Goal: Task Accomplishment & Management: Manage account settings

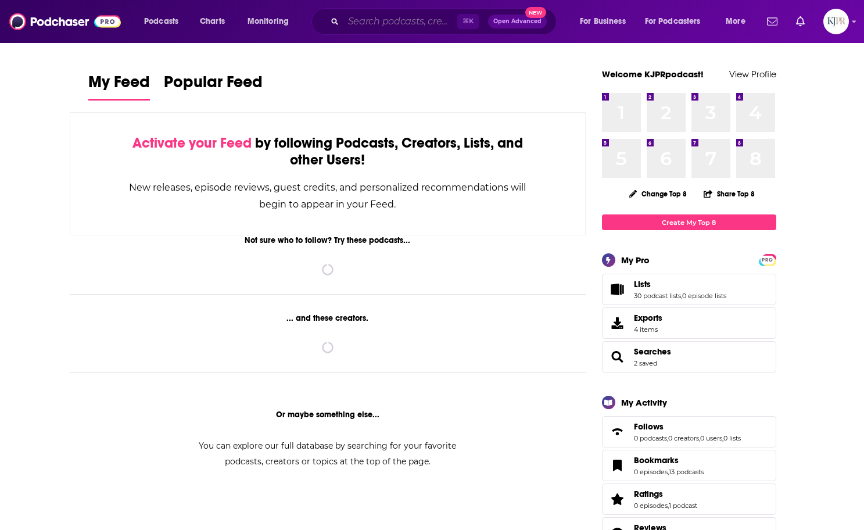
click at [363, 20] on input "Search podcasts, credits, & more..." at bounding box center [400, 21] width 114 height 19
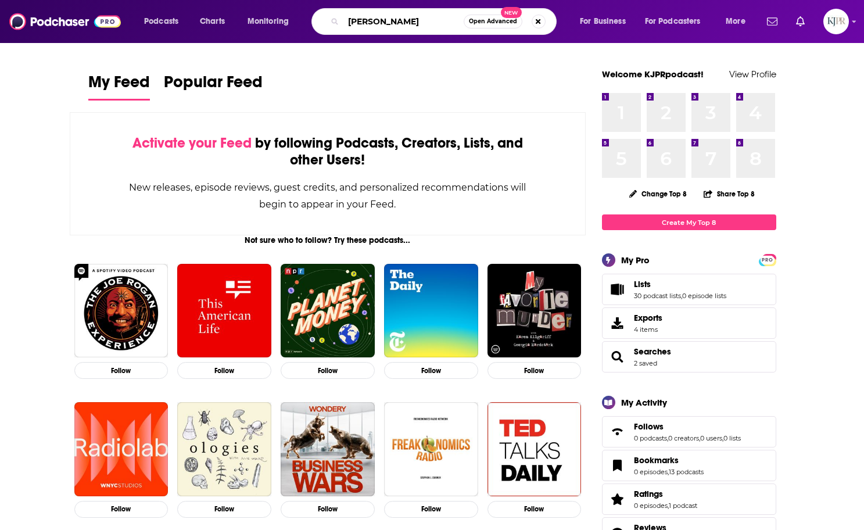
type input "[PERSON_NAME]"
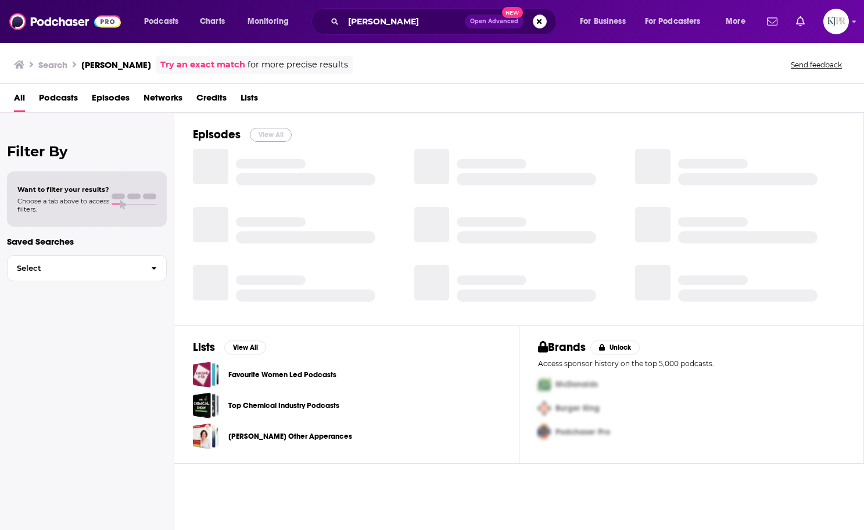
click at [271, 137] on button "View All" at bounding box center [271, 135] width 42 height 14
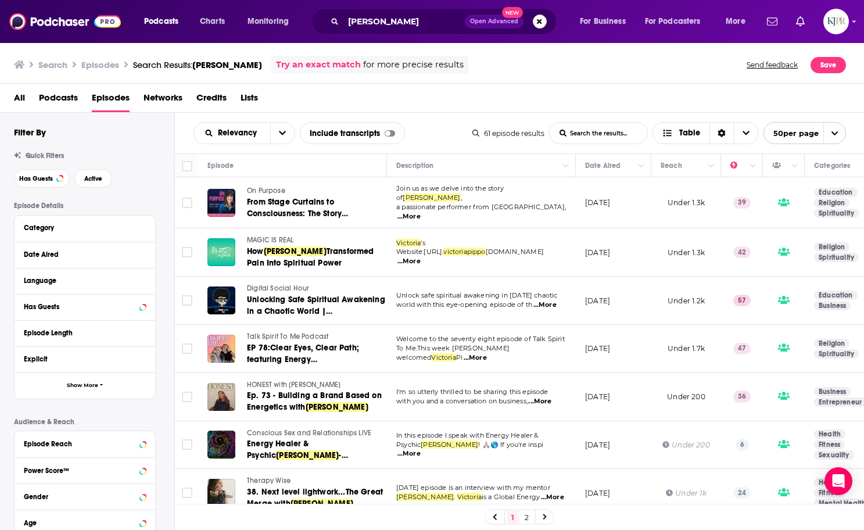
click at [504, 219] on td "Join us as we delve into the story of [PERSON_NAME] , a passionate performer fr…" at bounding box center [481, 202] width 189 height 51
click at [280, 132] on icon "open menu" at bounding box center [282, 133] width 7 height 4
click at [303, 103] on div "All Podcasts Episodes Networks Credits Lists" at bounding box center [434, 100] width 841 height 24
click at [637, 167] on button "Column Actions" at bounding box center [641, 166] width 14 height 14
click at [619, 161] on div at bounding box center [432, 265] width 864 height 530
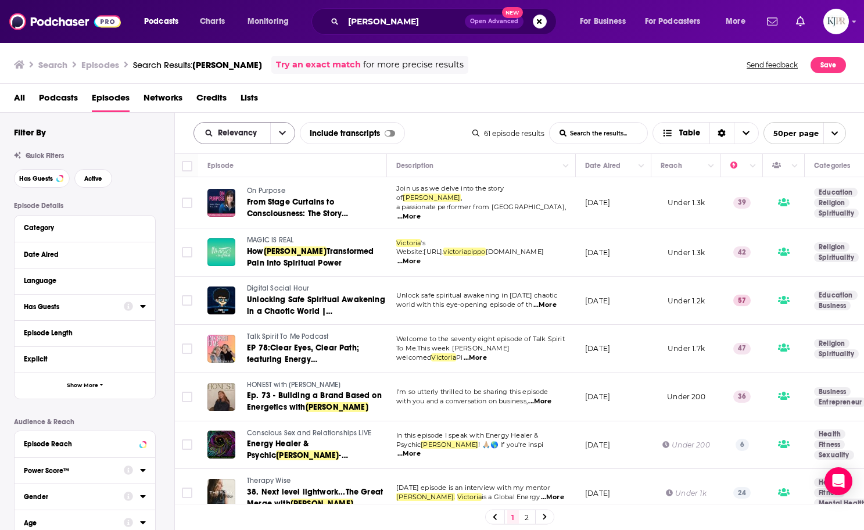
click at [258, 132] on span "Relevancy" at bounding box center [239, 133] width 43 height 8
click at [216, 210] on div "New" at bounding box center [244, 213] width 102 height 20
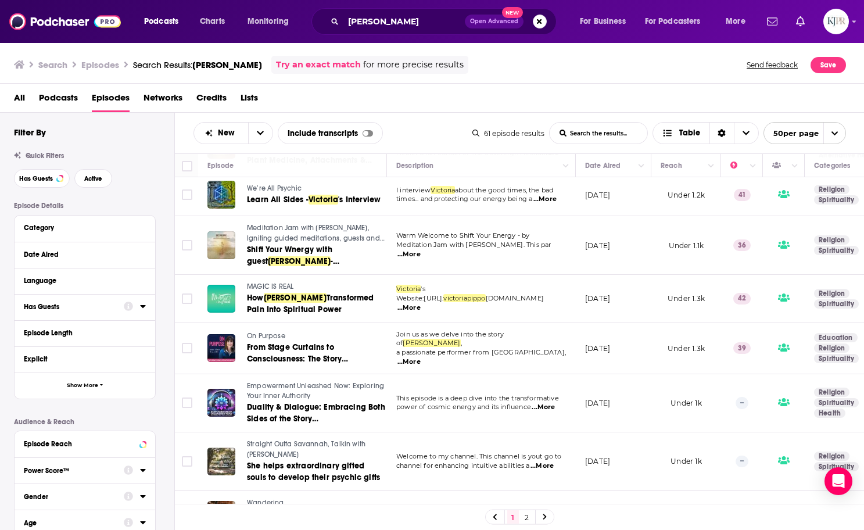
scroll to position [802, 0]
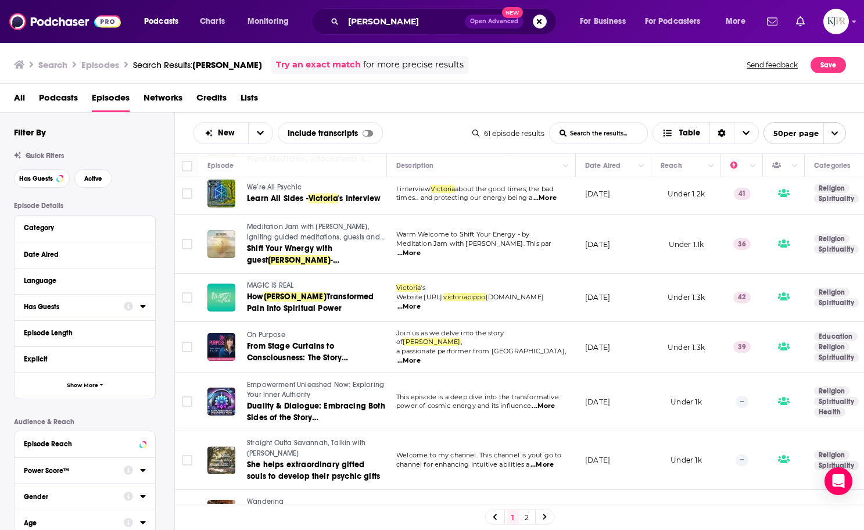
drag, startPoint x: 303, startPoint y: 344, endPoint x: 13, endPoint y: 363, distance: 290.5
click at [0, 0] on div "Podcasts Charts Monitoring [PERSON_NAME] Open Advanced New For Business For Pod…" at bounding box center [432, 265] width 864 height 530
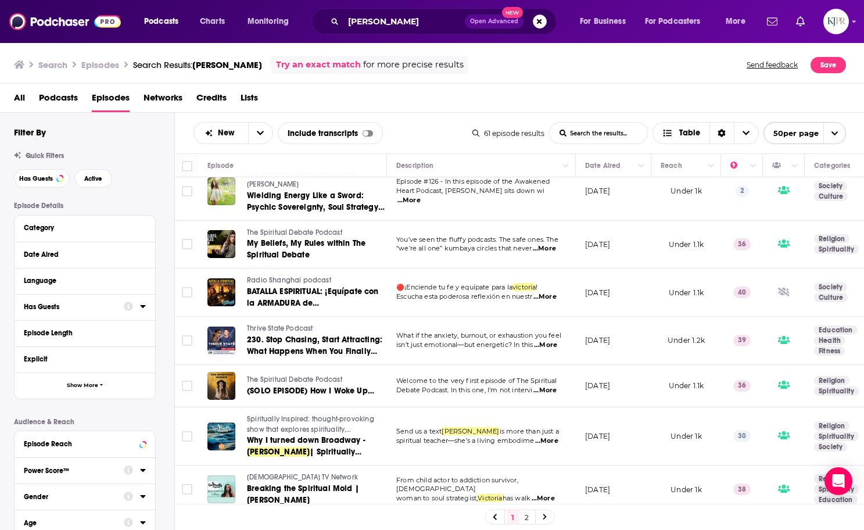
scroll to position [358, 0]
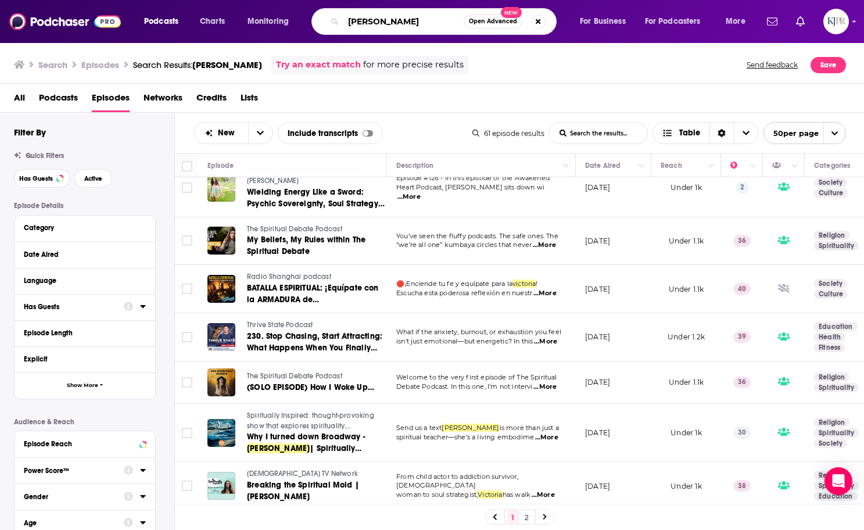
click at [422, 23] on input "[PERSON_NAME]" at bounding box center [403, 21] width 120 height 19
paste input "WTF Just Happened?"
type input "WTF Just Happened?"
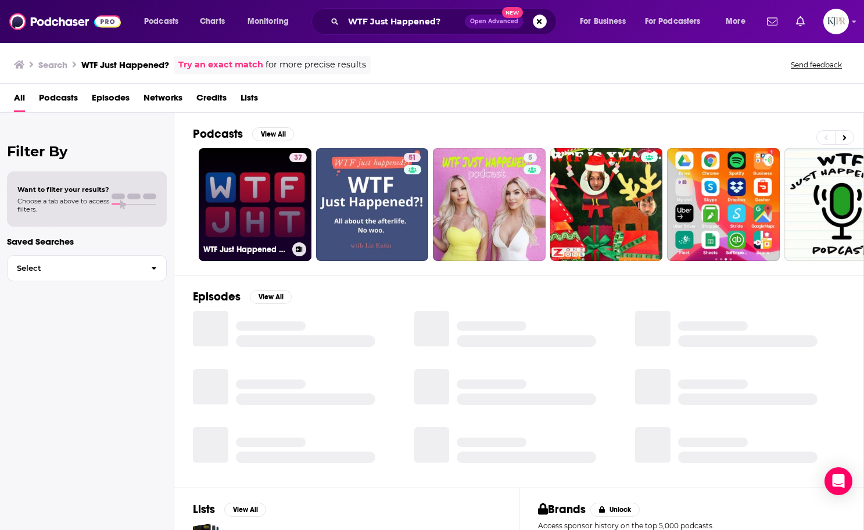
click at [258, 210] on link "37 WTF Just Happened [DATE]?" at bounding box center [255, 204] width 113 height 113
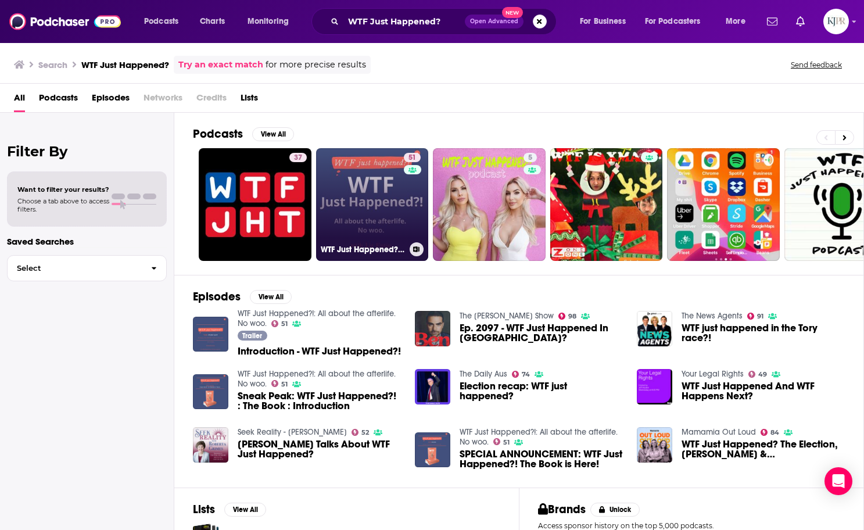
click at [385, 188] on link "51 WTF Just Happened?!: All about the afterlife. No woo." at bounding box center [372, 204] width 113 height 113
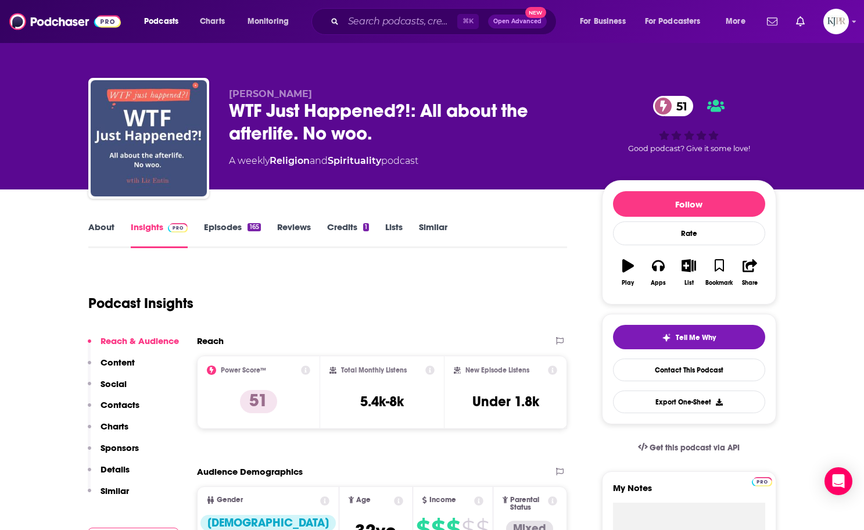
click at [227, 232] on link "Episodes 165" at bounding box center [232, 234] width 56 height 27
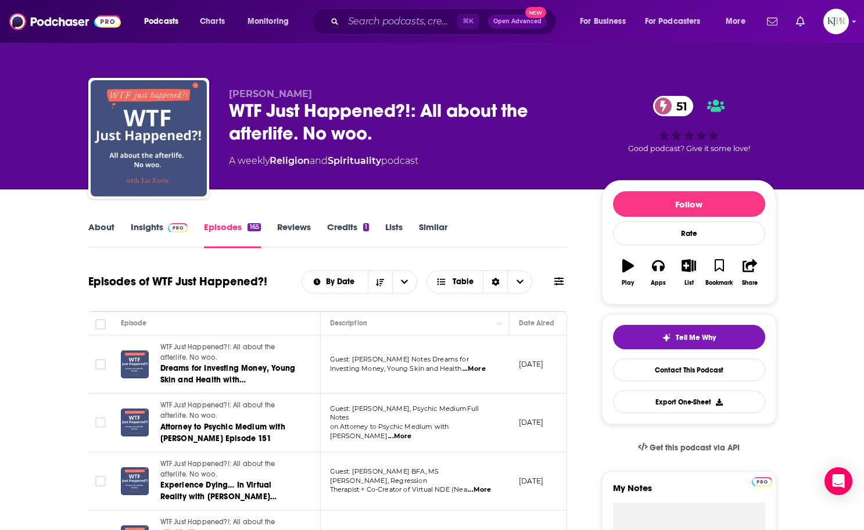
click at [554, 282] on icon at bounding box center [558, 281] width 9 height 9
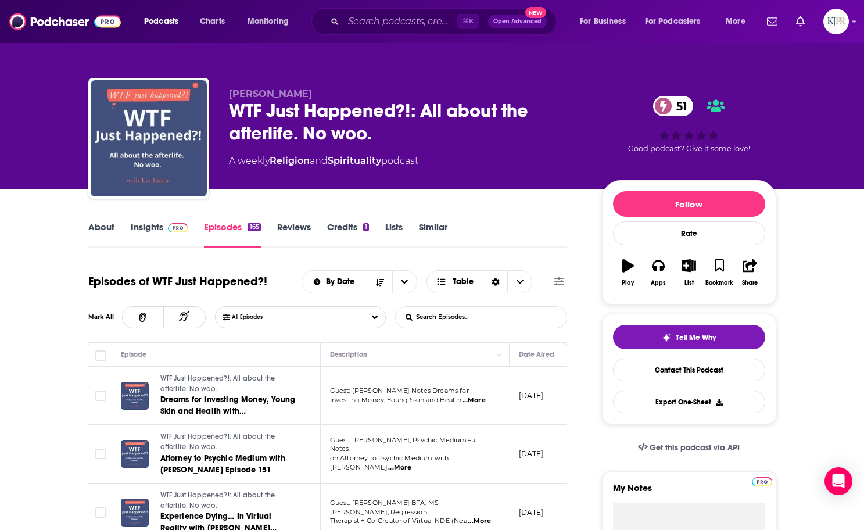
click at [479, 317] on input "List Search Input" at bounding box center [456, 317] width 121 height 21
type input "pippo"
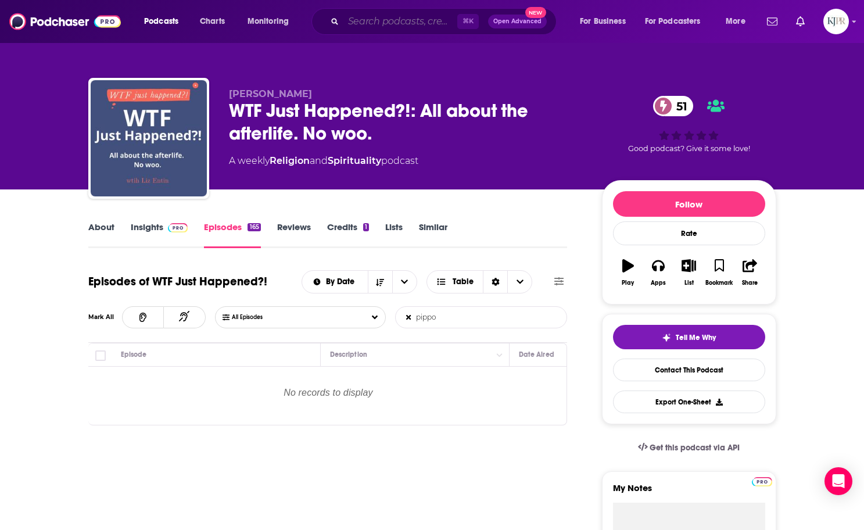
click at [397, 23] on input "Search podcasts, credits, & more..." at bounding box center [400, 21] width 114 height 19
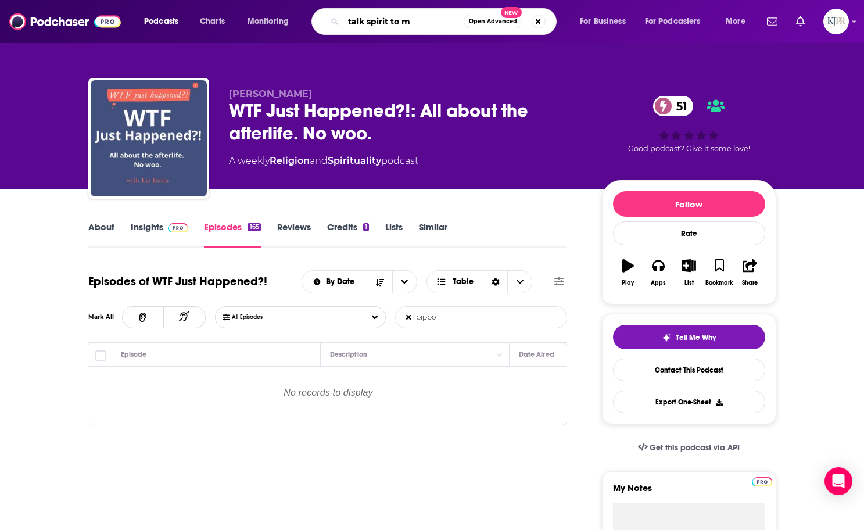
type input "talk spirit to me"
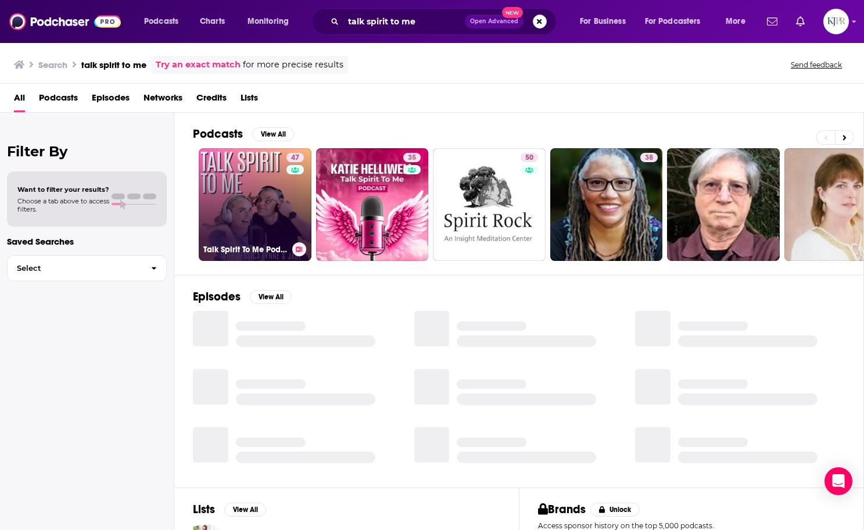
click at [270, 183] on link "47 Talk Spirit To Me Podcast" at bounding box center [255, 204] width 113 height 113
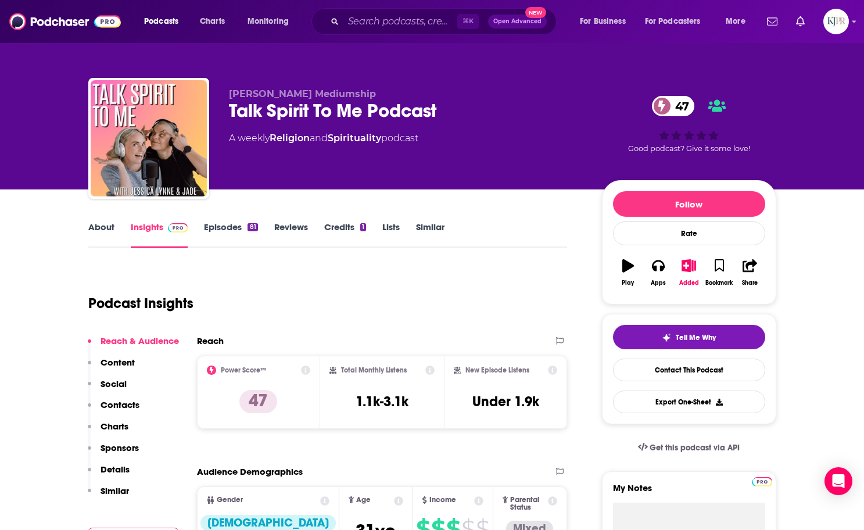
click at [227, 228] on link "Episodes 81" at bounding box center [230, 234] width 53 height 27
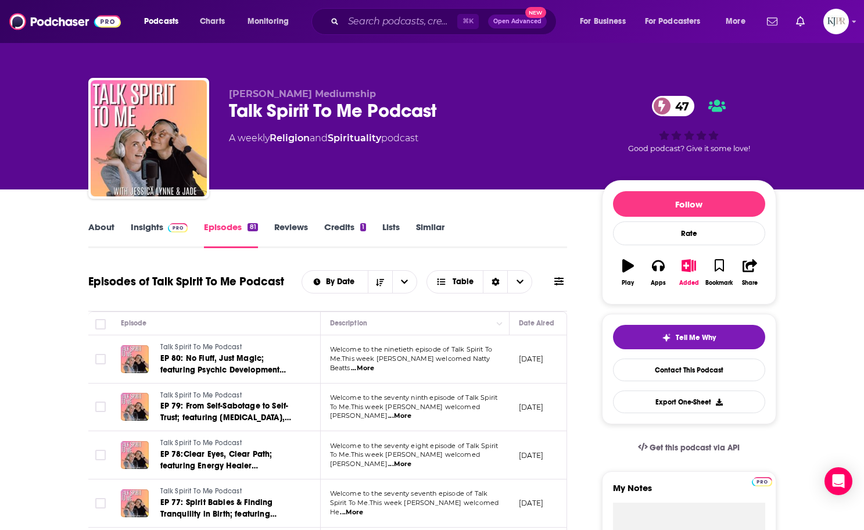
scroll to position [38, 0]
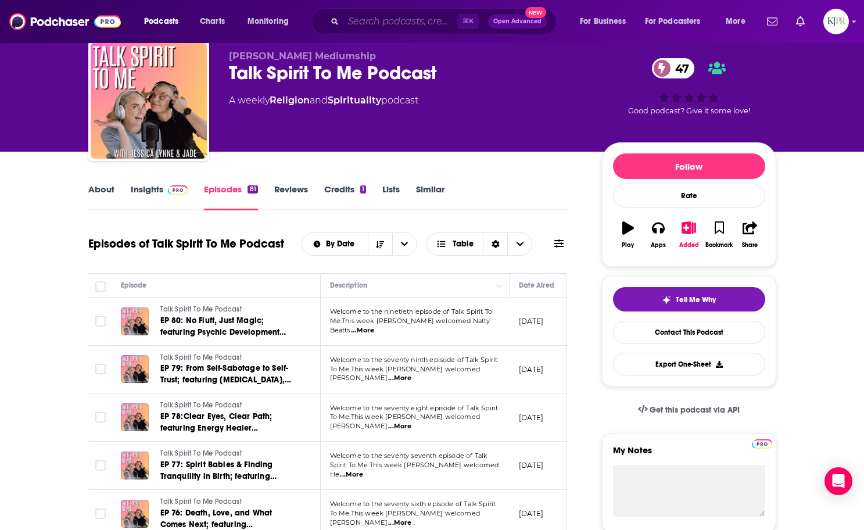
click at [422, 21] on input "Search podcasts, credits, & more..." at bounding box center [400, 21] width 114 height 19
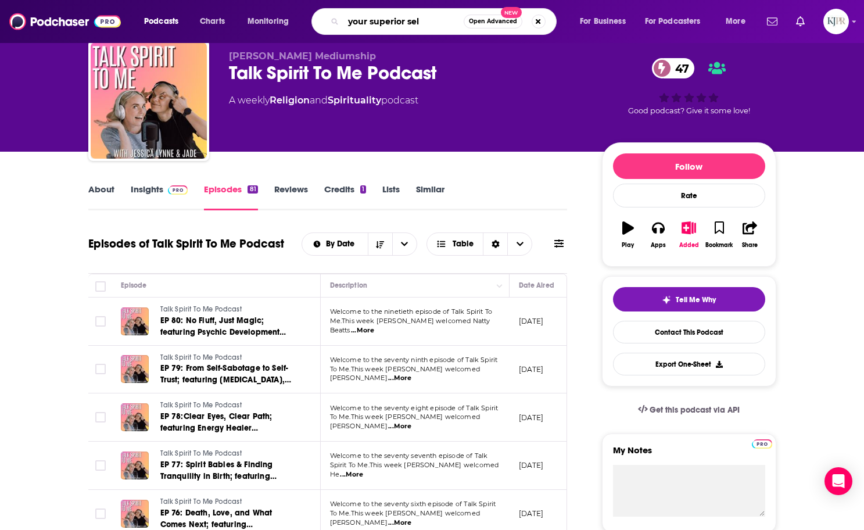
type input "your superior self"
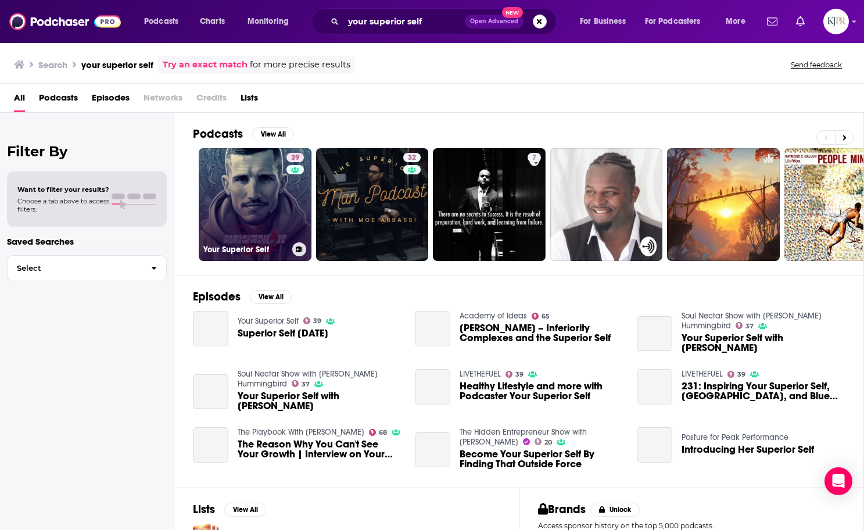
click at [261, 179] on link "39 Your Superior Self" at bounding box center [255, 204] width 113 height 113
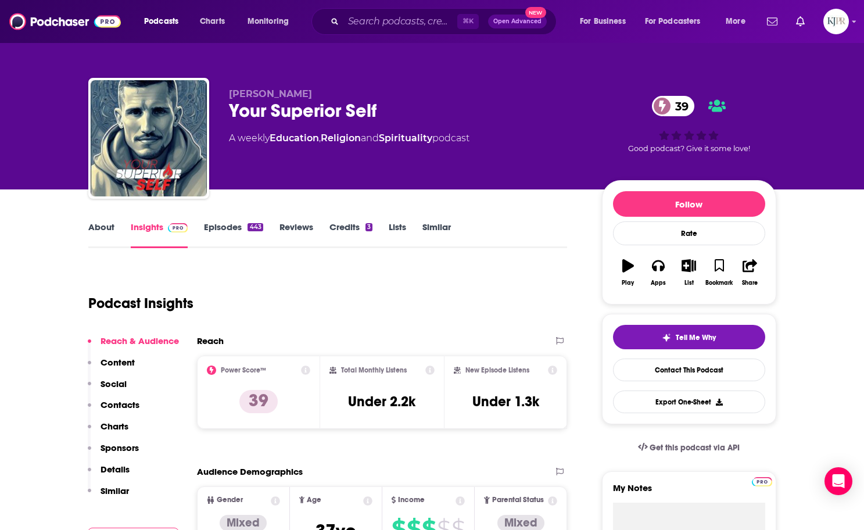
click at [229, 231] on link "Episodes 443" at bounding box center [233, 234] width 59 height 27
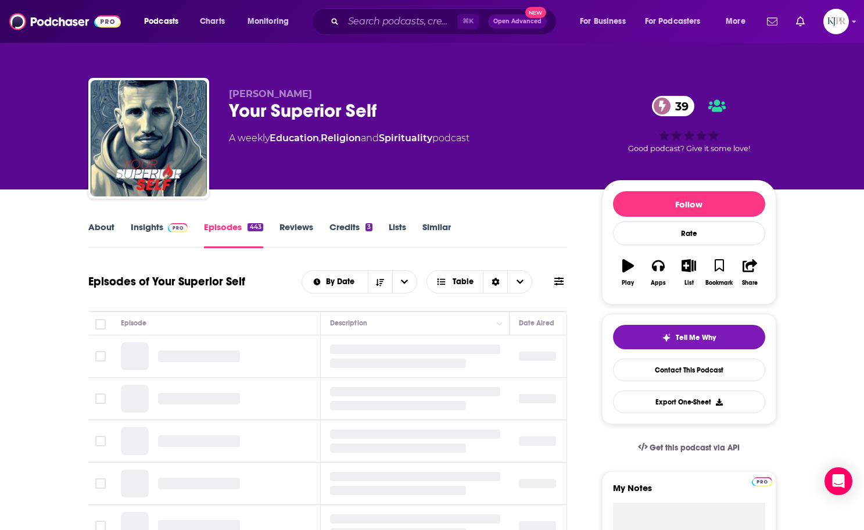
click at [562, 283] on icon at bounding box center [558, 281] width 9 height 9
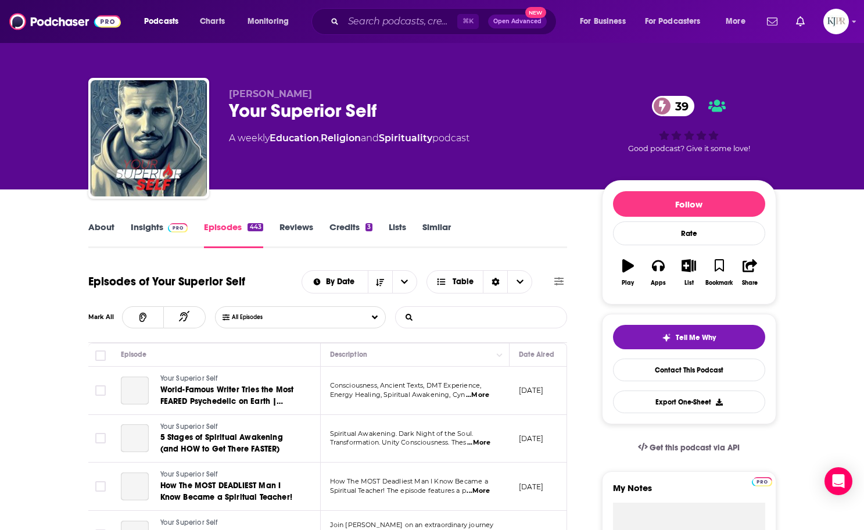
click at [457, 318] on input "List Search Input" at bounding box center [456, 317] width 121 height 21
type input "pippo"
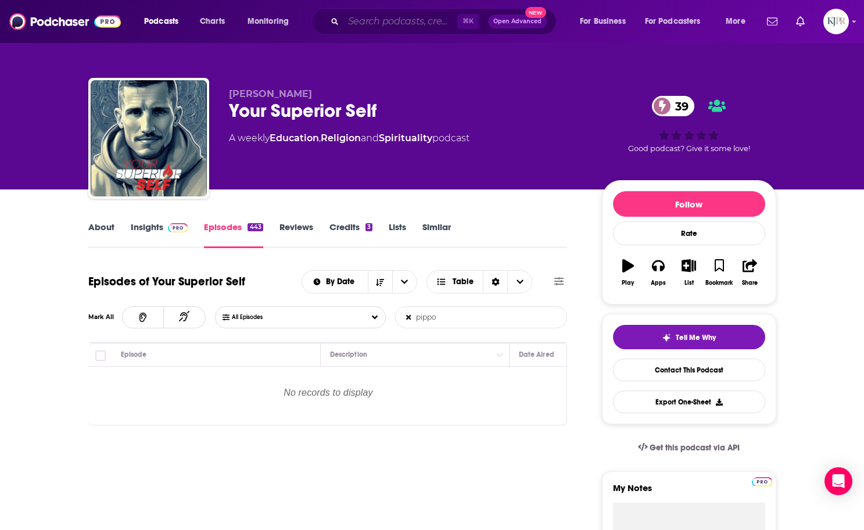
click at [385, 20] on input "Search podcasts, credits, & more..." at bounding box center [400, 21] width 114 height 19
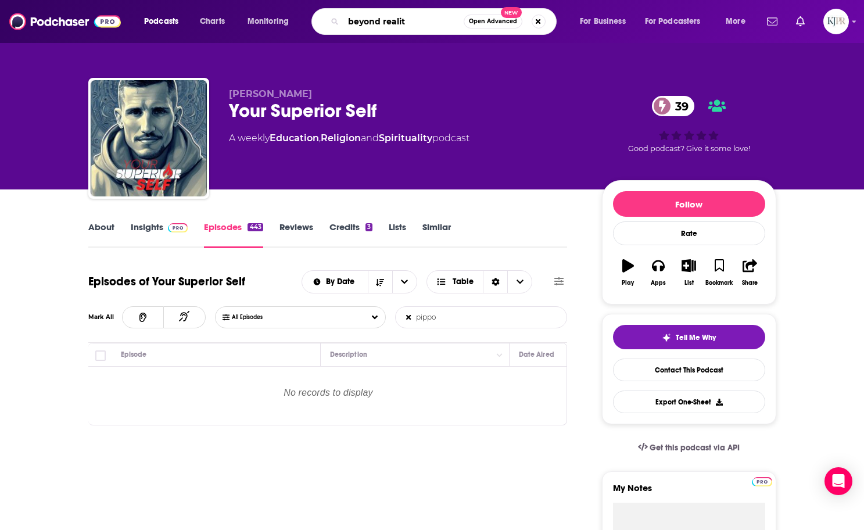
type input "beyond reality"
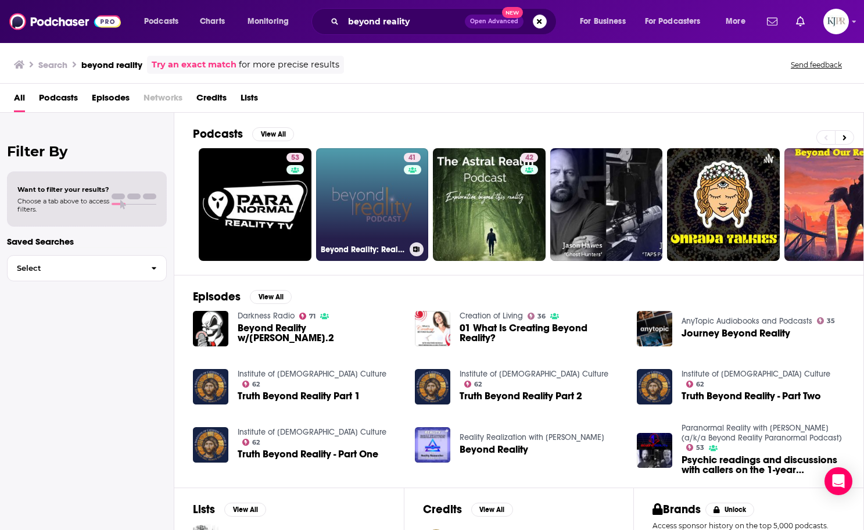
click at [365, 186] on link "41 Beyond Reality: Reality TV Interviews with Producers, Crew & Talent" at bounding box center [372, 204] width 113 height 113
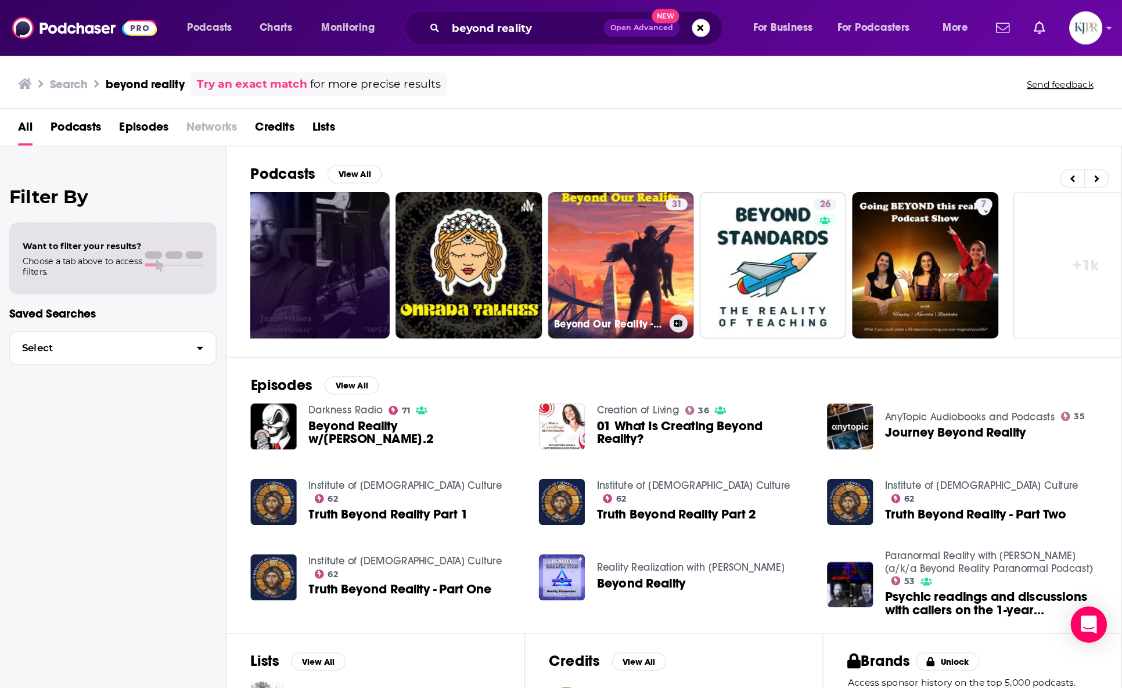
scroll to position [0, 396]
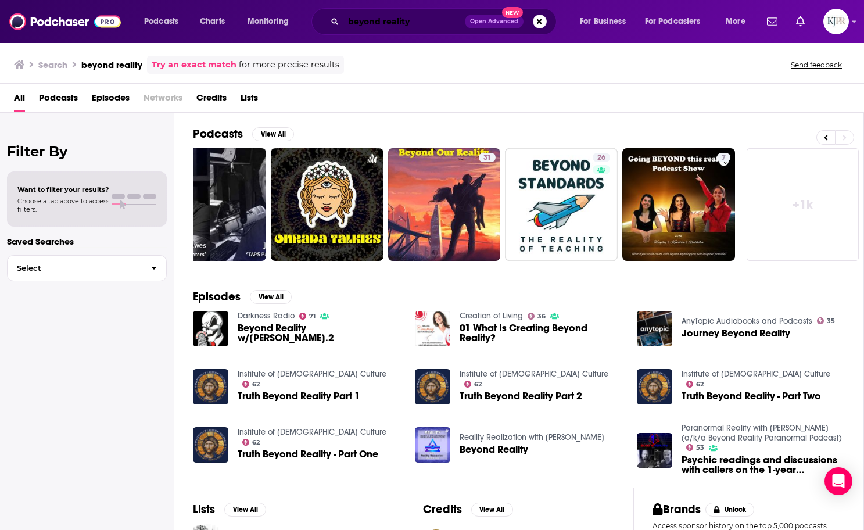
click at [367, 20] on input "beyond reality" at bounding box center [403, 21] width 121 height 19
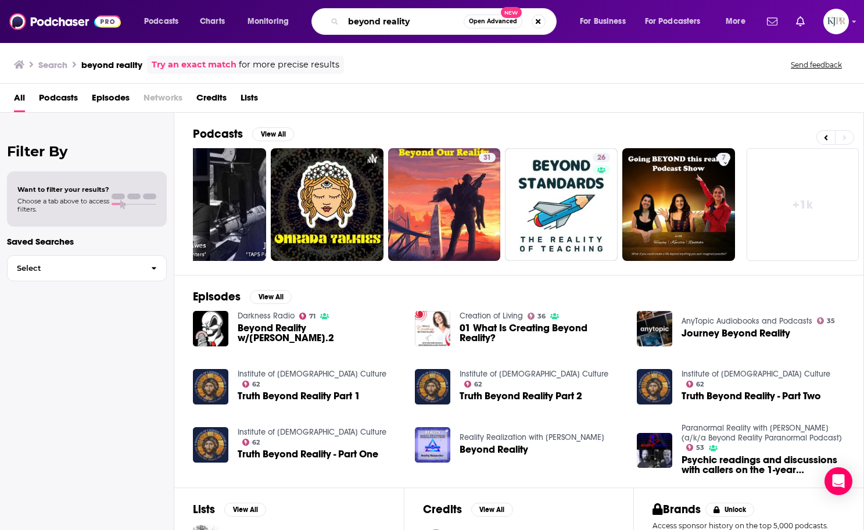
click at [367, 20] on input "beyond reality" at bounding box center [403, 21] width 120 height 19
click at [367, 16] on input "beyond reality" at bounding box center [403, 21] width 120 height 19
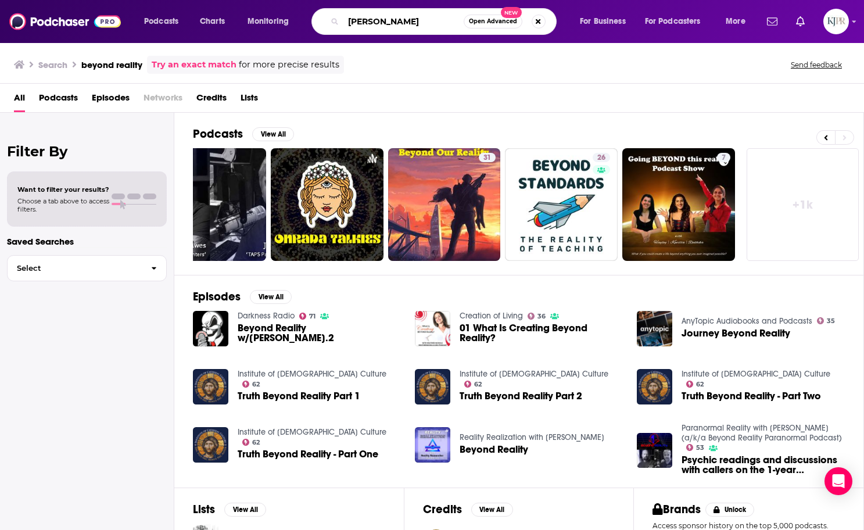
type input "[PERSON_NAME]"
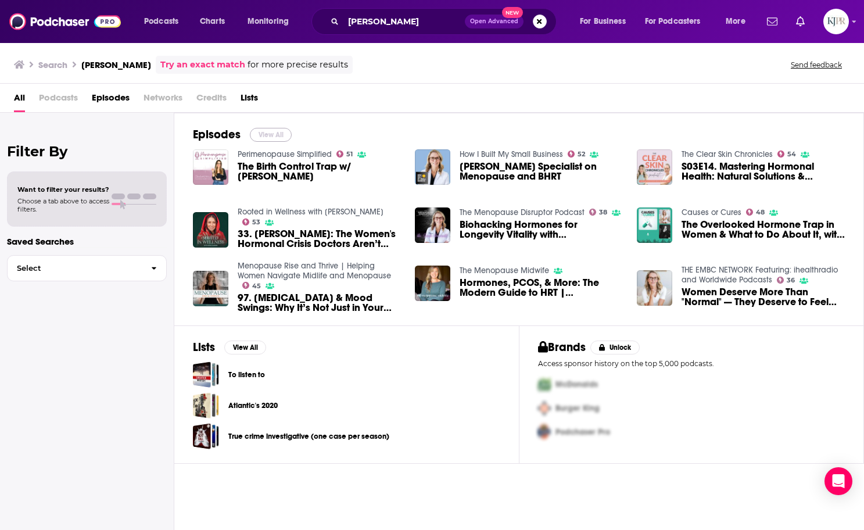
click at [264, 132] on button "View All" at bounding box center [271, 135] width 42 height 14
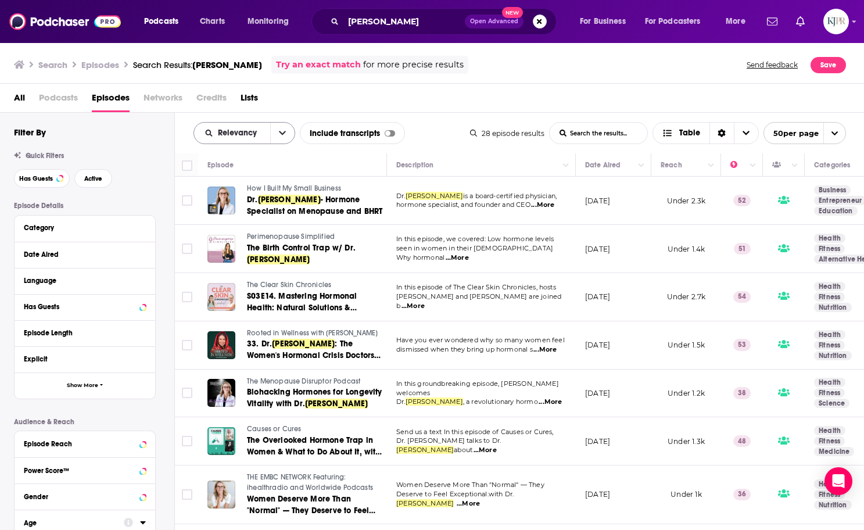
click at [281, 138] on button "open menu" at bounding box center [282, 133] width 24 height 21
click at [245, 211] on span "New" at bounding box center [251, 212] width 69 height 6
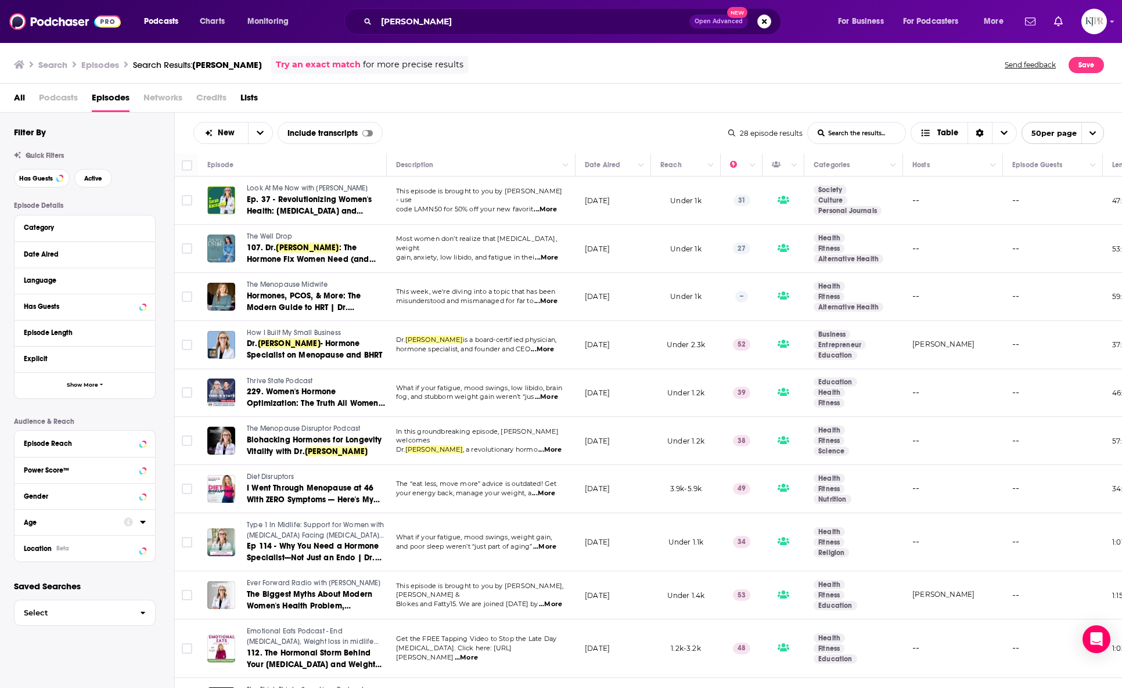
click at [863, 142] on span "open menu" at bounding box center [1093, 133] width 22 height 21
click at [863, 196] on button "100 per page" at bounding box center [1063, 192] width 81 height 18
click at [187, 166] on input "Toggle select all" at bounding box center [187, 165] width 10 height 10
checkbox input "true"
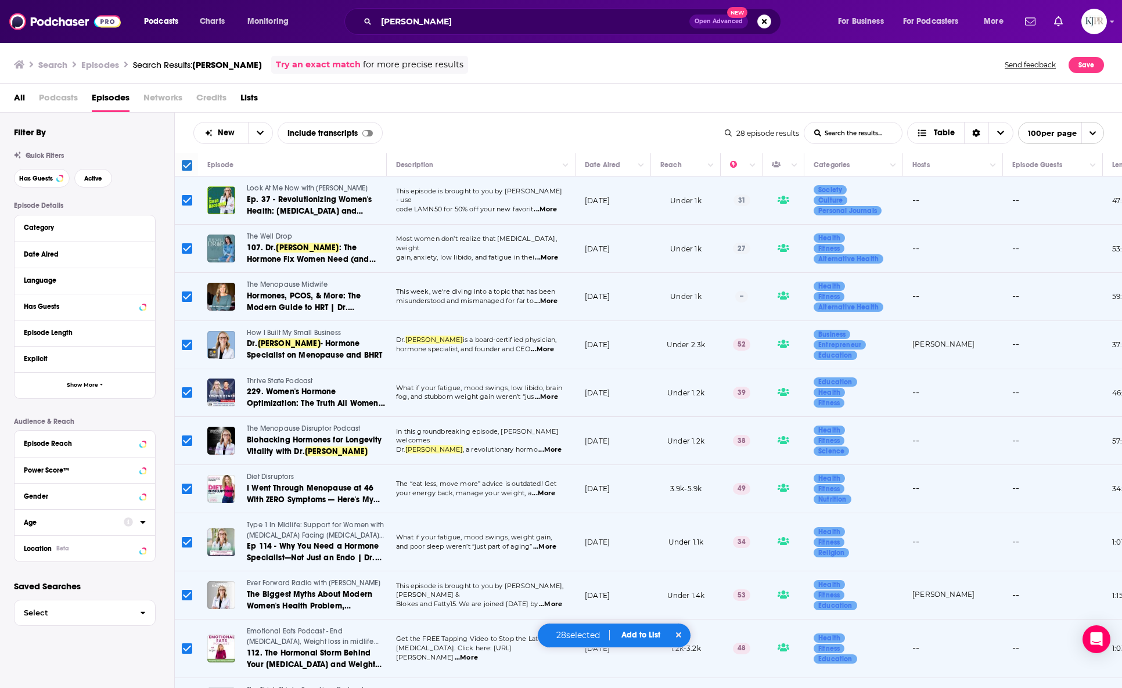
click at [633, 529] on span "Add to List" at bounding box center [641, 635] width 39 height 10
click at [644, 529] on button "Add Episodes" at bounding box center [638, 592] width 63 height 21
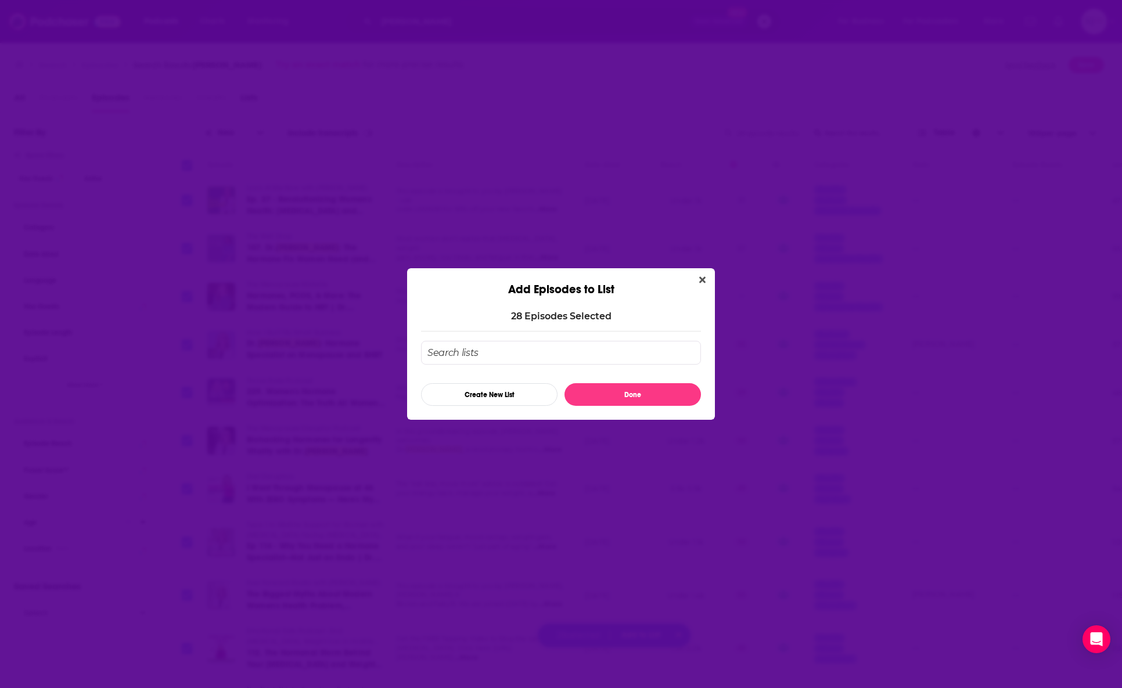
click at [498, 357] on input "Add Episode To List" at bounding box center [561, 353] width 280 height 24
click at [479, 392] on button "Create New List" at bounding box center [489, 394] width 137 height 23
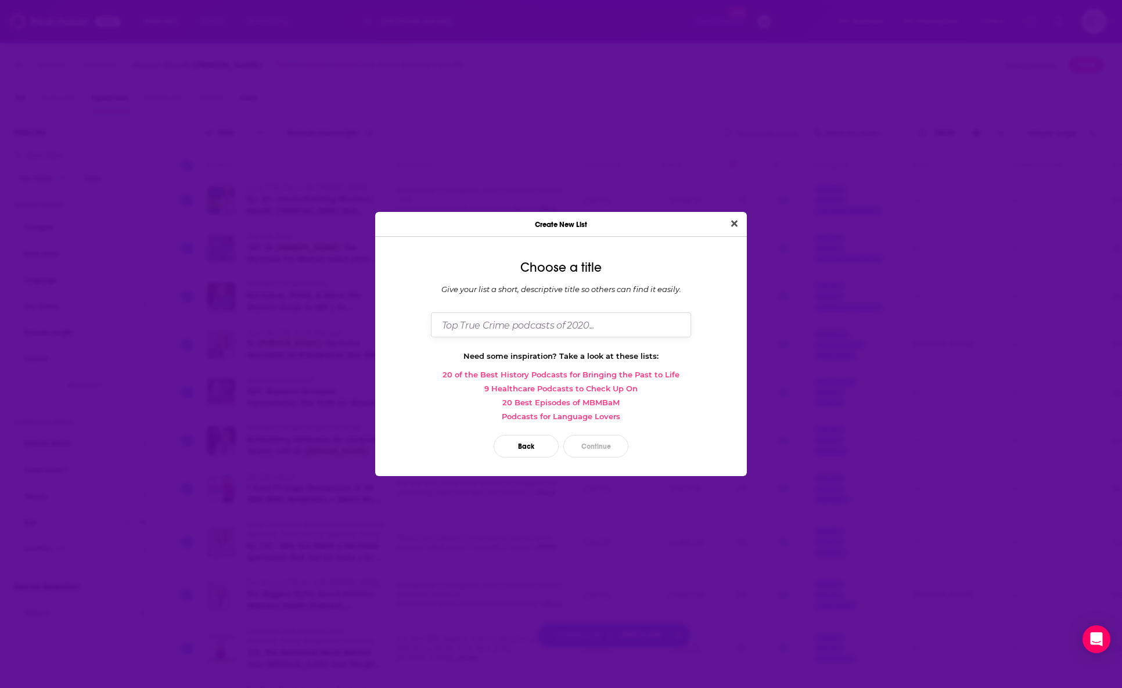
click at [501, 318] on input "Dialog" at bounding box center [561, 325] width 260 height 25
type input "[PERSON_NAME] Appearances"
click at [587, 444] on button "Continue" at bounding box center [596, 446] width 65 height 23
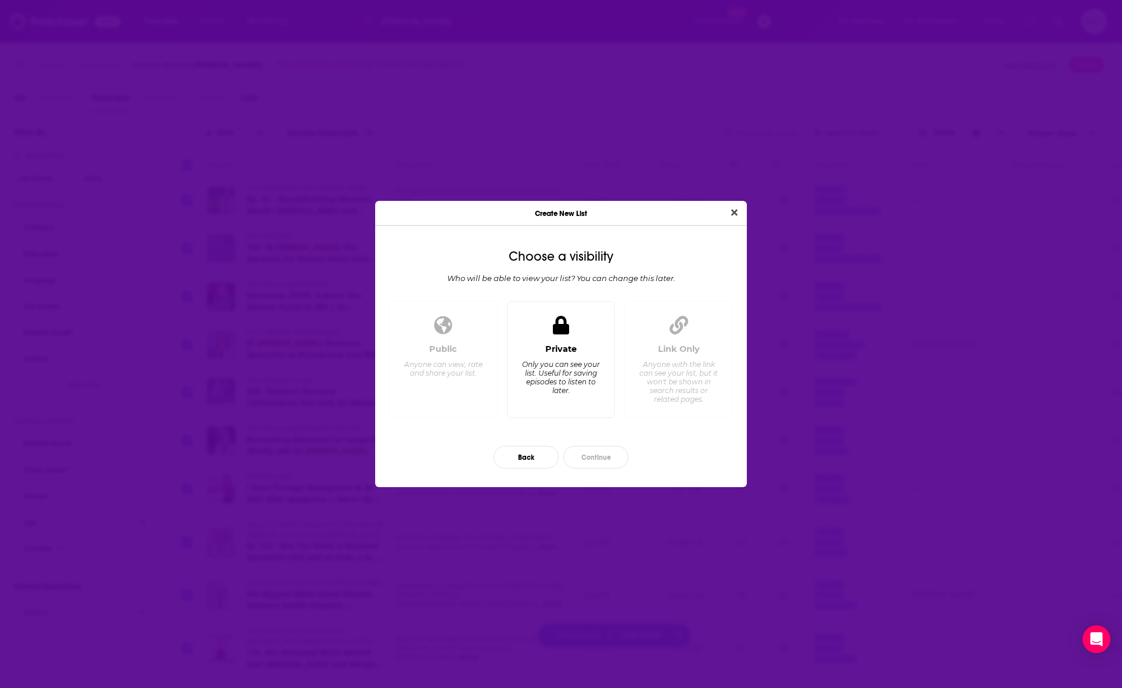
click at [564, 354] on div "Private" at bounding box center [561, 349] width 31 height 10
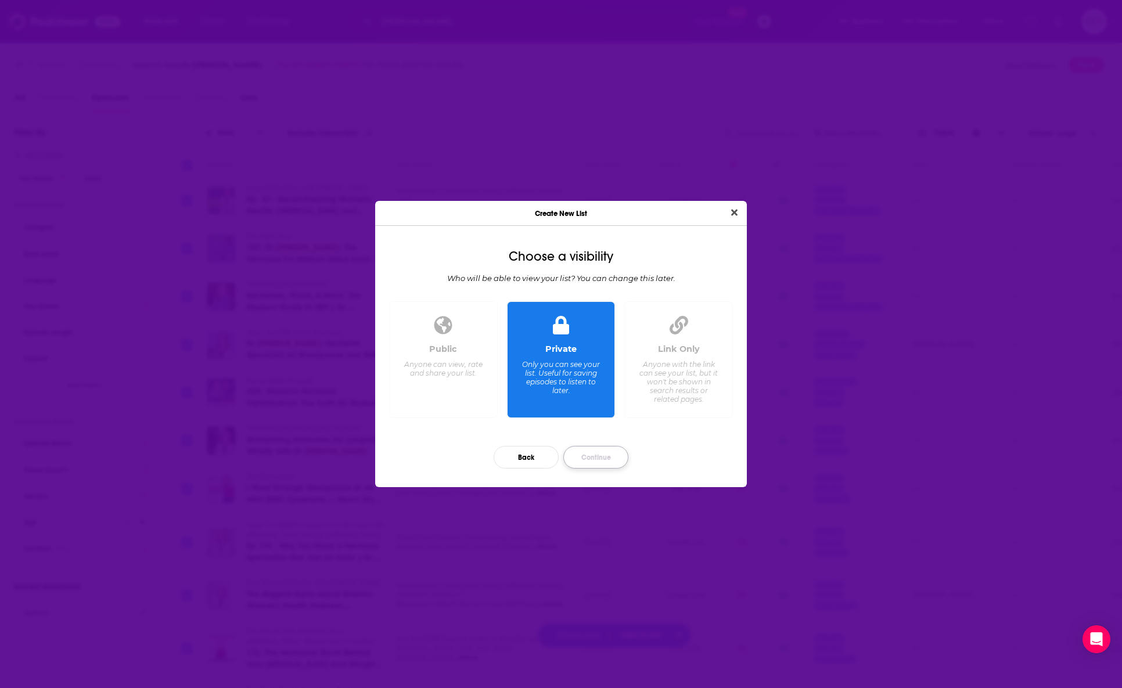
click at [585, 453] on button "Continue" at bounding box center [596, 457] width 65 height 23
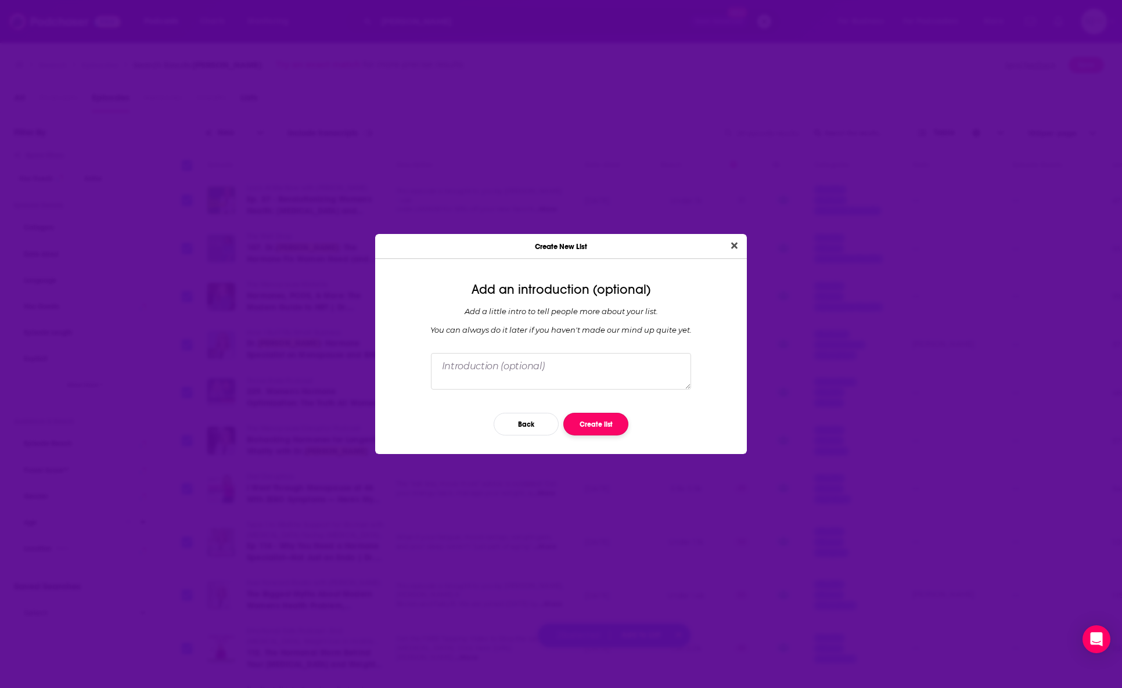
click at [594, 422] on button "Create list" at bounding box center [596, 424] width 65 height 23
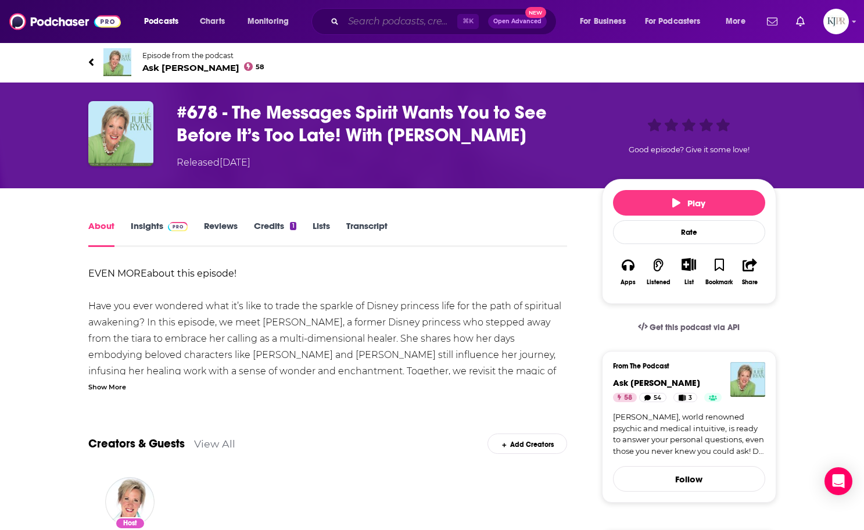
click at [359, 28] on input "Search podcasts, credits, & more..." at bounding box center [400, 21] width 114 height 19
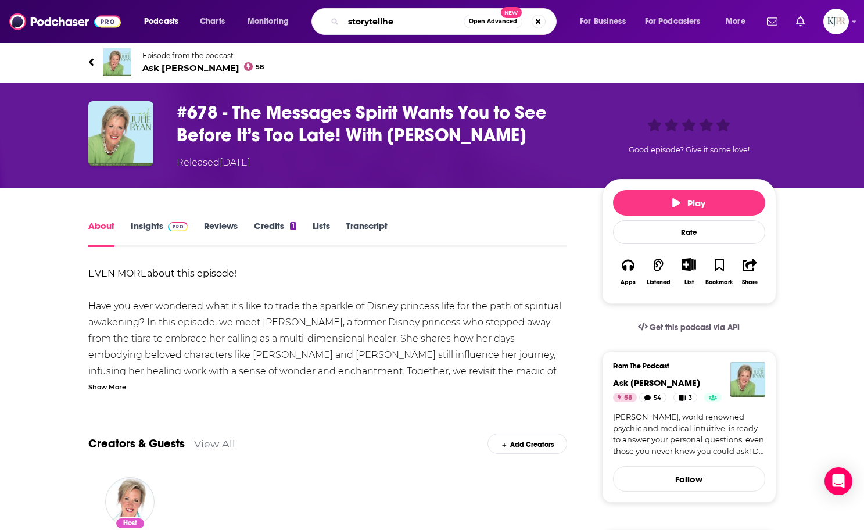
type input "storytellher"
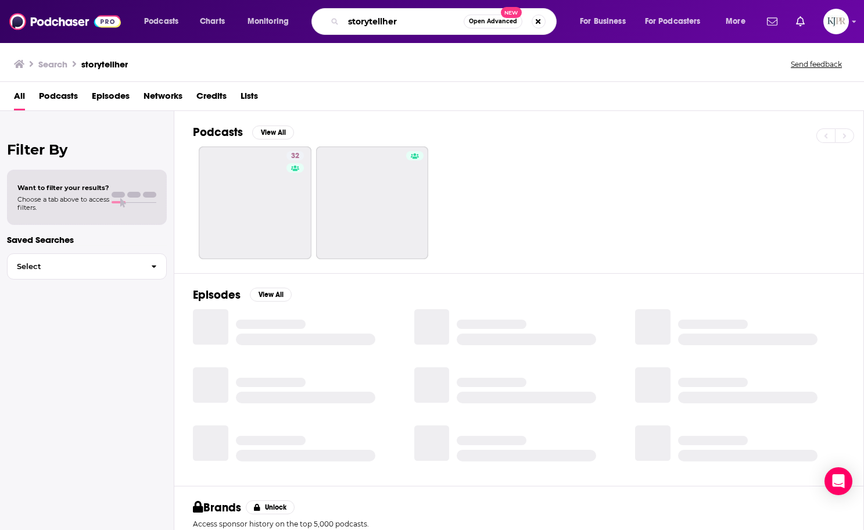
drag, startPoint x: 359, startPoint y: 28, endPoint x: 309, endPoint y: 91, distance: 80.7
click at [350, 37] on div "Podcasts Charts Monitoring storytellher Open Advanced New For Business For Podc…" at bounding box center [432, 21] width 864 height 43
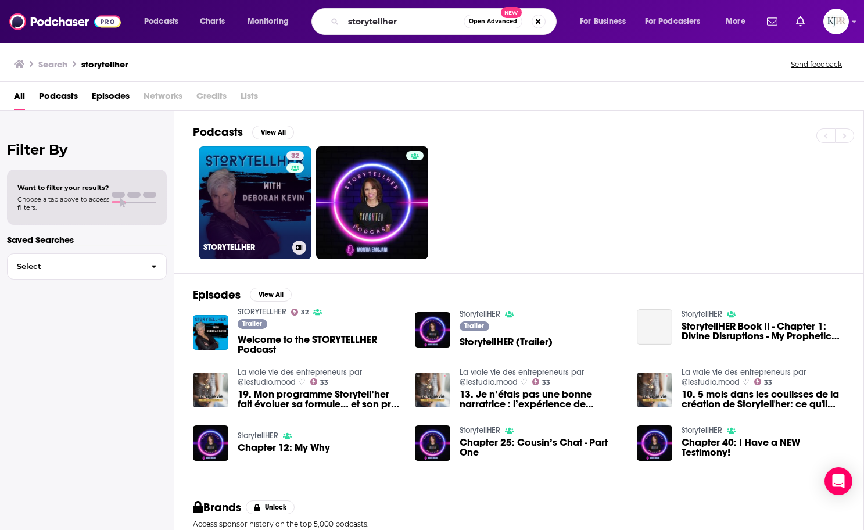
click at [268, 175] on link "32 STORYTELLHER" at bounding box center [255, 202] width 113 height 113
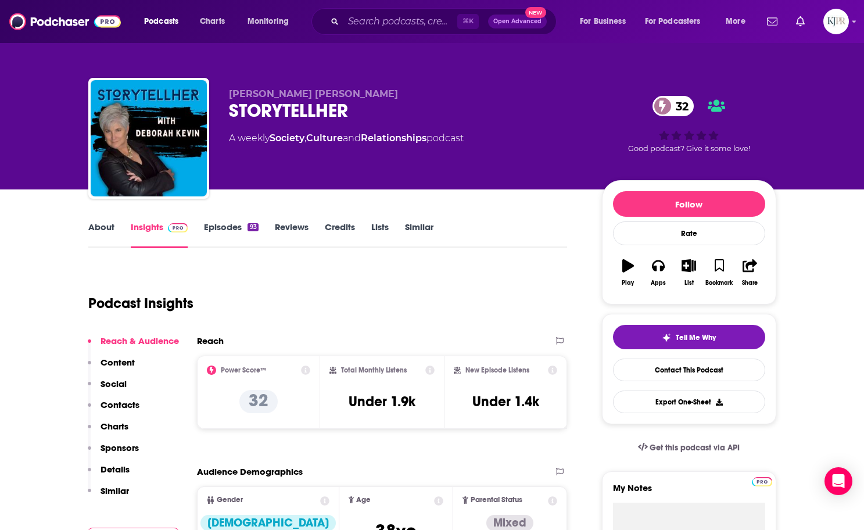
click at [223, 228] on link "Episodes 93" at bounding box center [231, 234] width 54 height 27
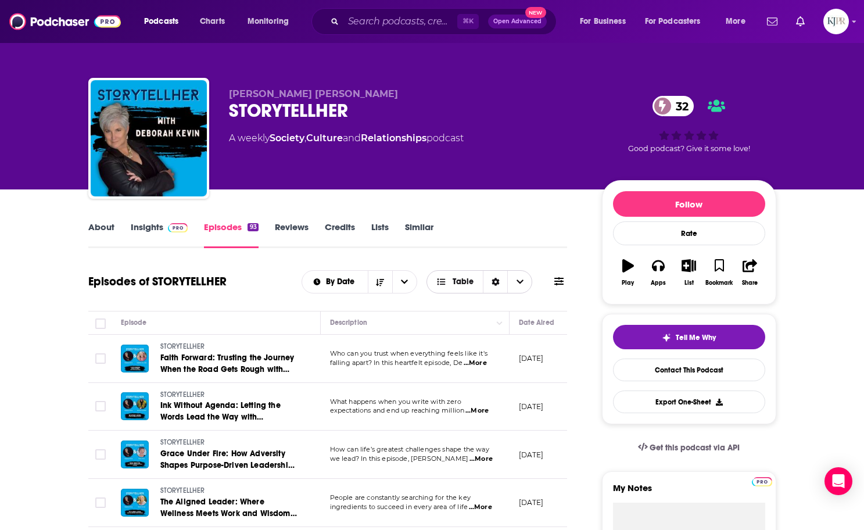
click at [517, 288] on span "Choose View" at bounding box center [519, 282] width 24 height 22
click at [546, 275] on div "By Date Table Card Table" at bounding box center [435, 281] width 266 height 23
click at [562, 281] on icon at bounding box center [558, 281] width 9 height 8
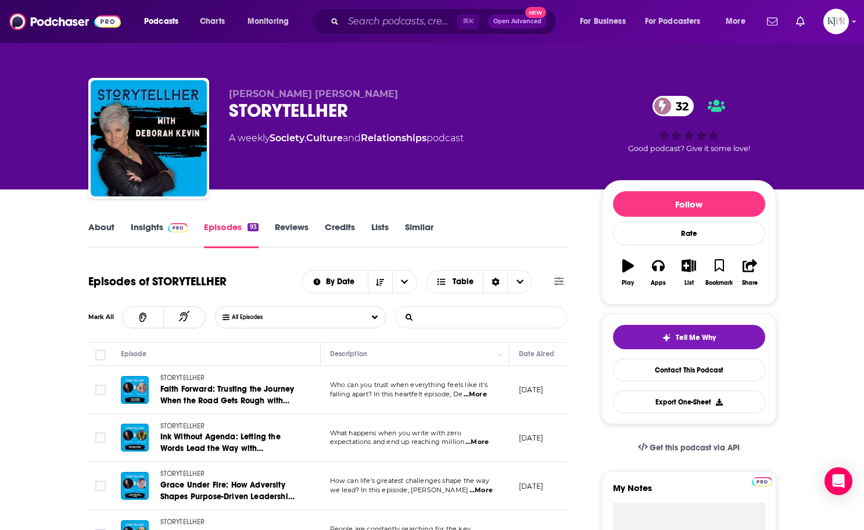
click at [424, 325] on input "List Search Input" at bounding box center [456, 317] width 121 height 21
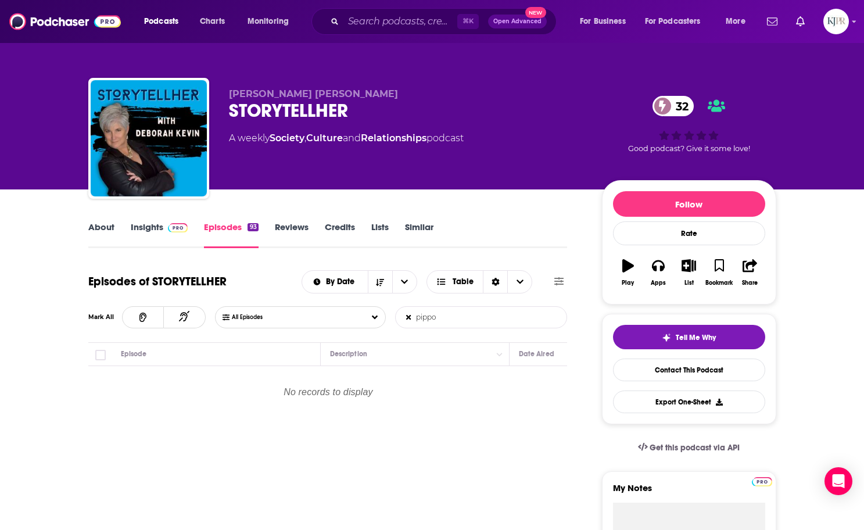
click at [431, 315] on input "pippo" at bounding box center [456, 317] width 121 height 21
type input "victoria"
click at [457, 313] on input "victoria" at bounding box center [456, 317] width 121 height 21
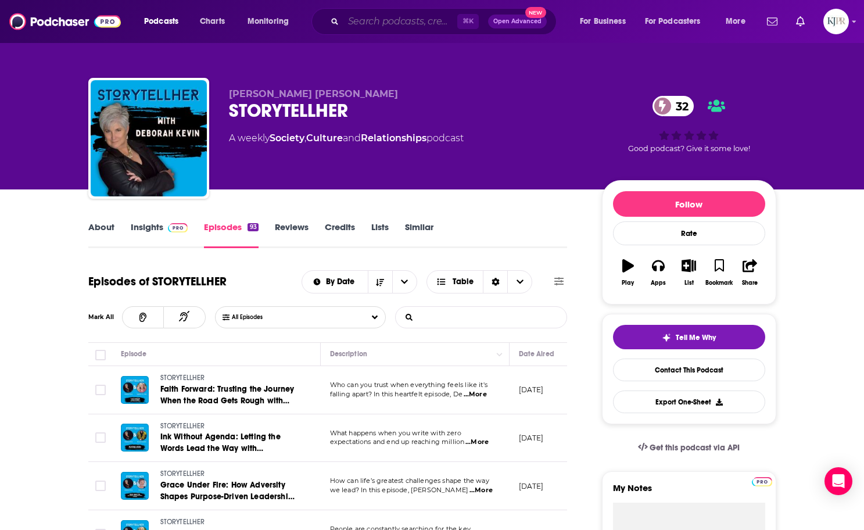
click at [373, 21] on input "Search podcasts, credits, & more..." at bounding box center [400, 21] width 114 height 19
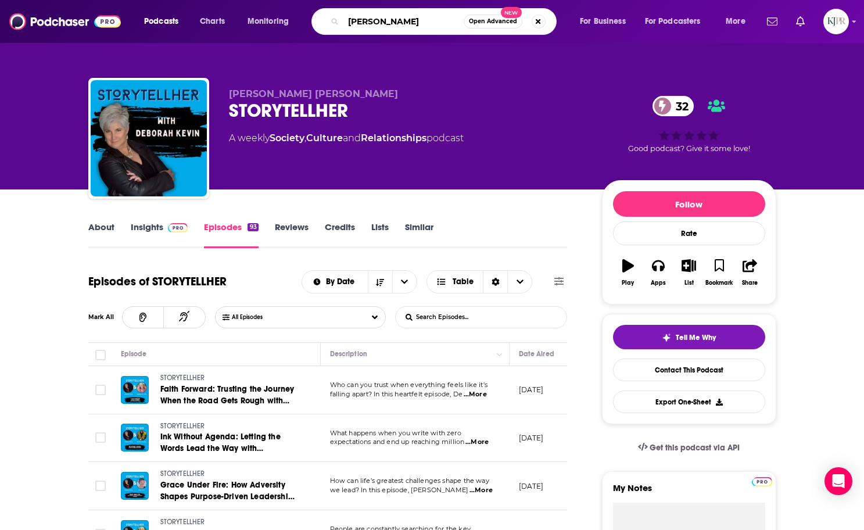
type input "[PERSON_NAME]"
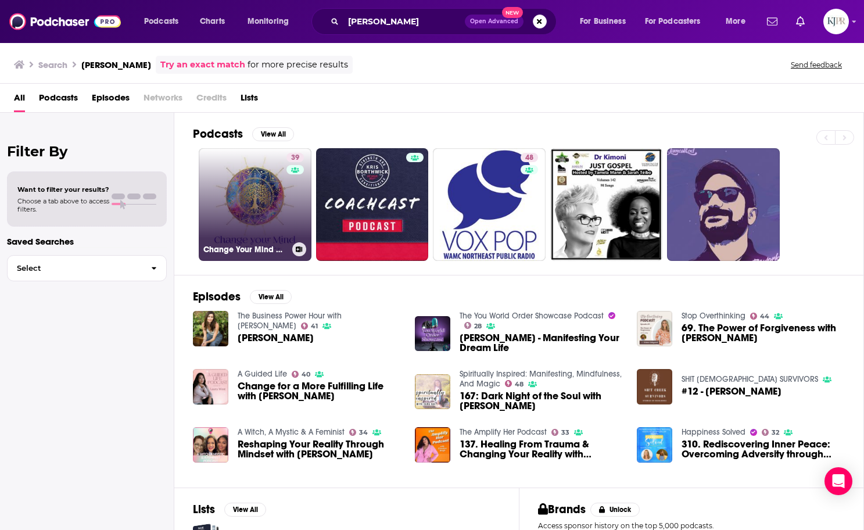
click at [257, 209] on link "39 Change Your Mind with Kris Ashley" at bounding box center [255, 204] width 113 height 113
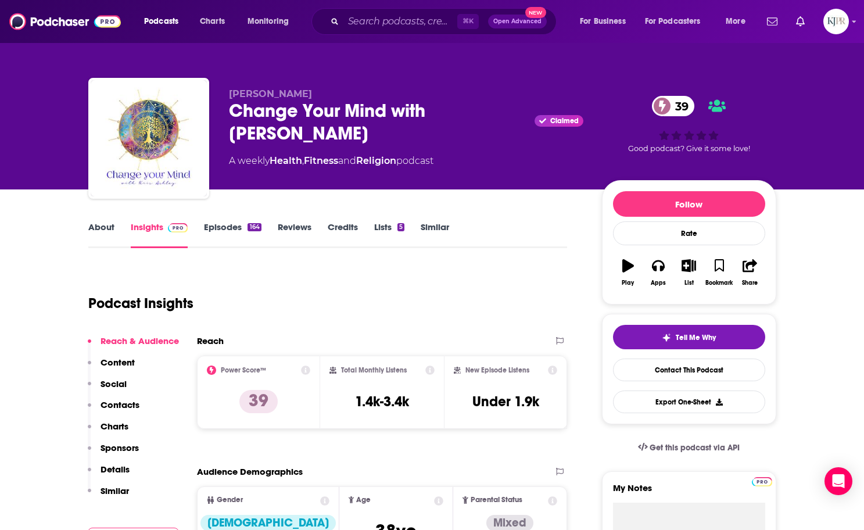
click at [242, 228] on link "Episodes 164" at bounding box center [232, 234] width 57 height 27
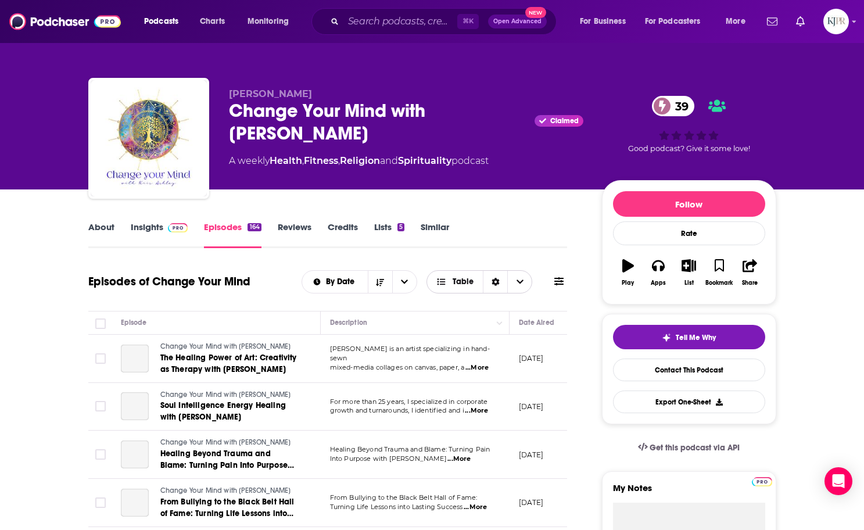
click at [528, 279] on span "Choose View" at bounding box center [519, 282] width 24 height 22
click at [564, 267] on div "Episodes of Change Your Mind By Date Table Card Table" at bounding box center [327, 282] width 479 height 30
click at [561, 282] on icon at bounding box center [558, 281] width 9 height 8
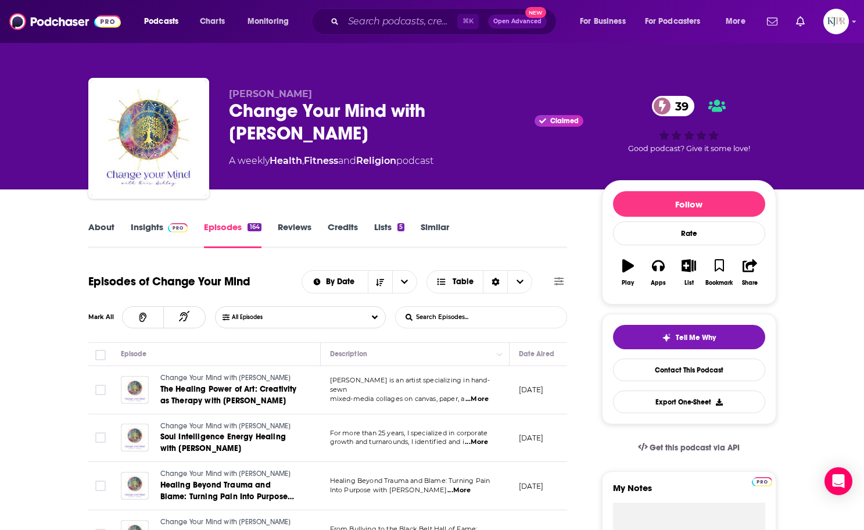
click at [477, 316] on input "List Search Input" at bounding box center [456, 317] width 121 height 21
type input "pippo"
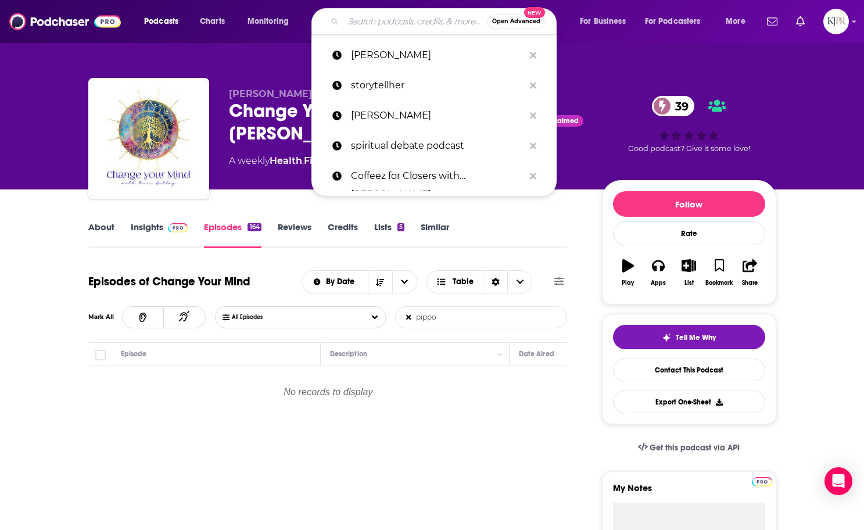
click at [402, 15] on input "Search podcasts, credits, & more..." at bounding box center [415, 21] width 144 height 19
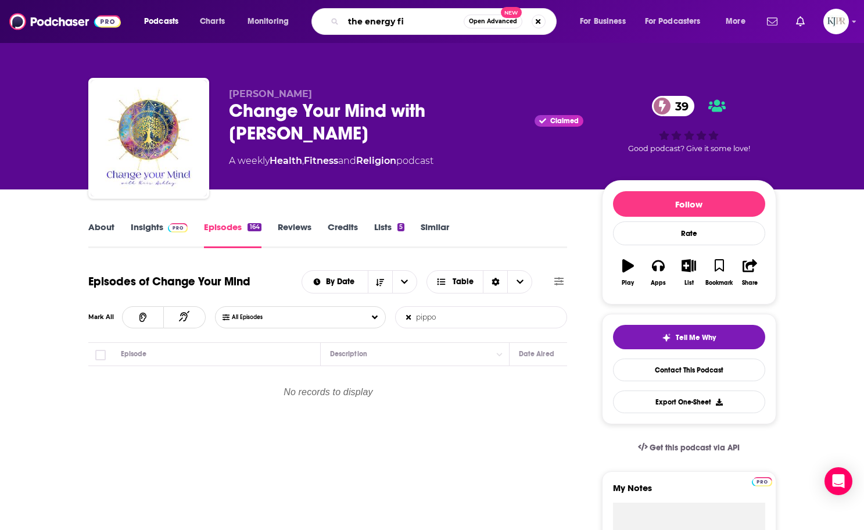
type input "the energy fix"
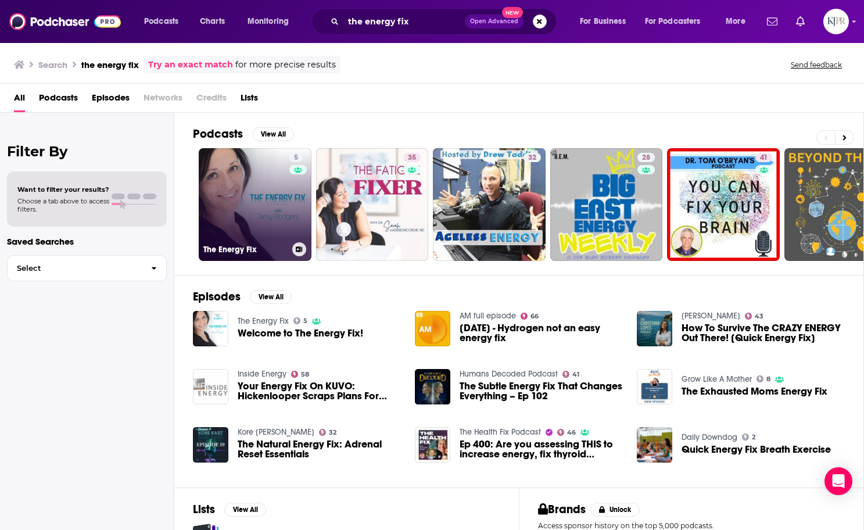
click at [257, 179] on link "5 The Energy Fix" at bounding box center [255, 204] width 113 height 113
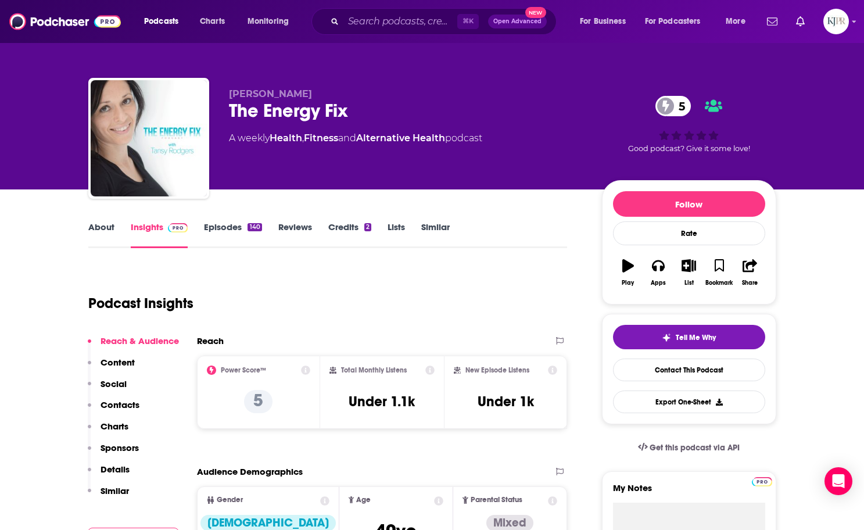
click at [225, 229] on link "Episodes 140" at bounding box center [233, 234] width 58 height 27
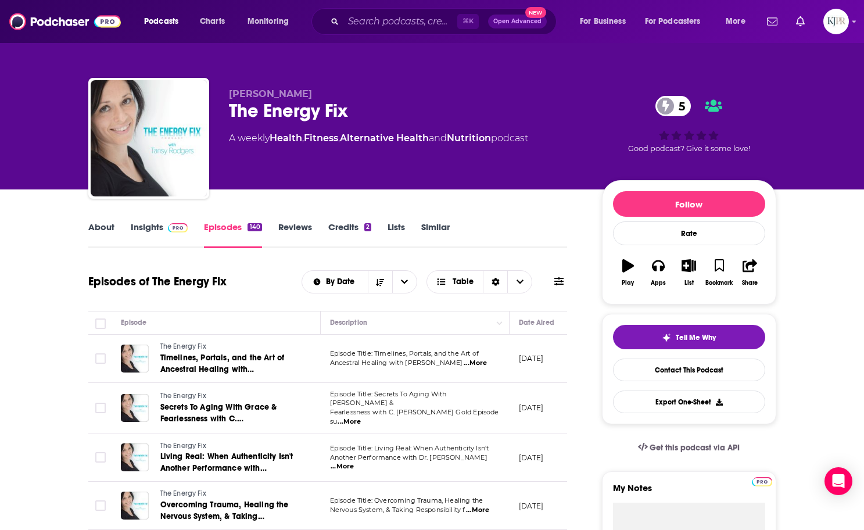
click at [564, 279] on button at bounding box center [559, 281] width 16 height 12
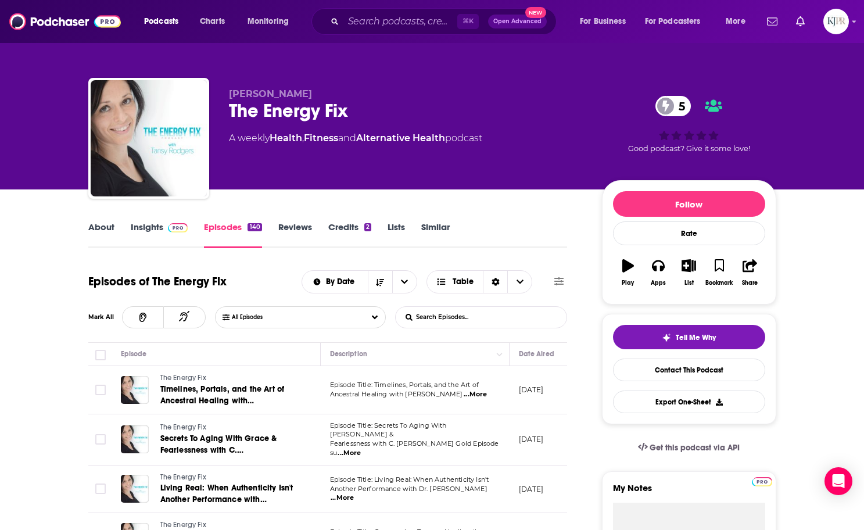
click at [487, 309] on input "List Search Input" at bounding box center [456, 317] width 121 height 21
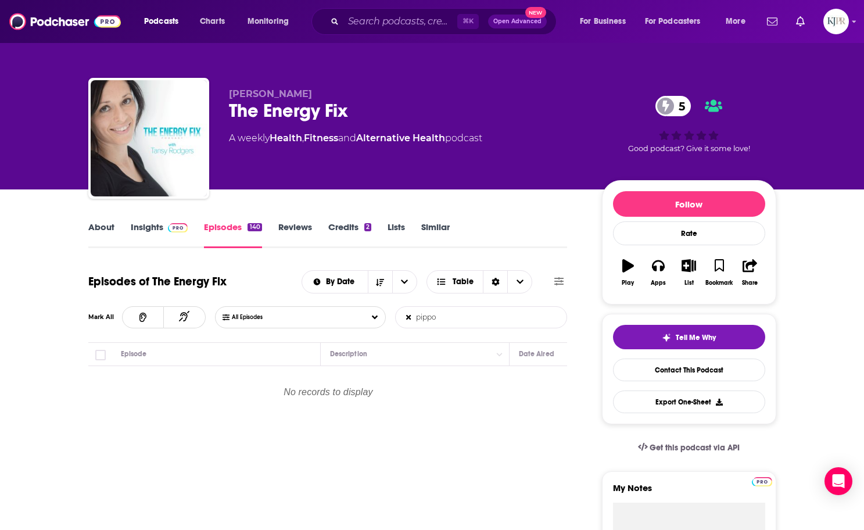
type input "pippo"
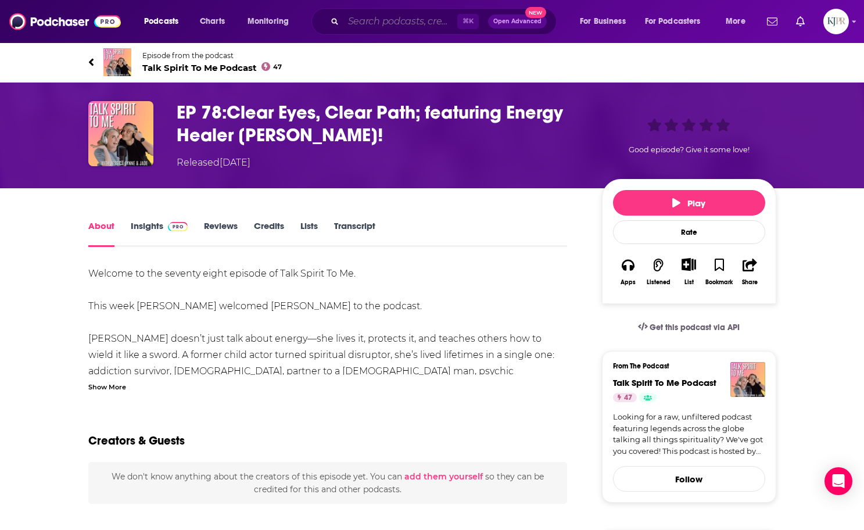
click at [358, 22] on input "Search podcasts, credits, & more..." at bounding box center [400, 21] width 114 height 19
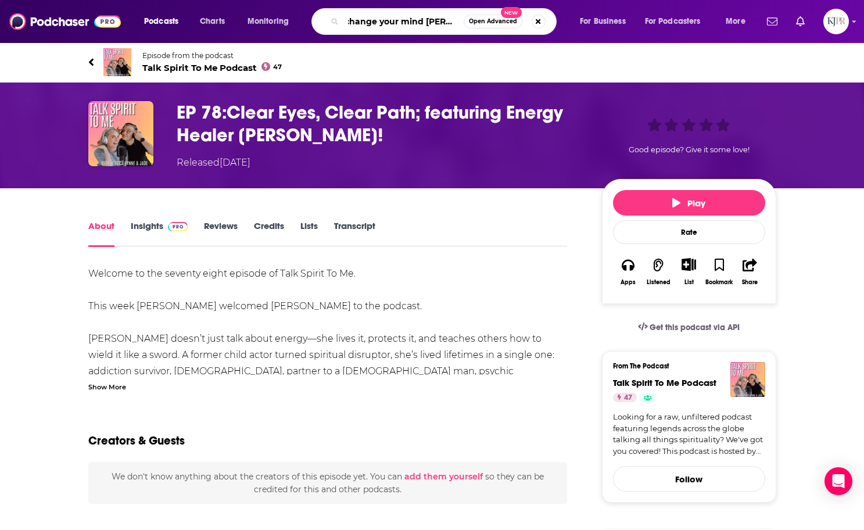
scroll to position [0, 11]
type input "change your mind kris ashley"
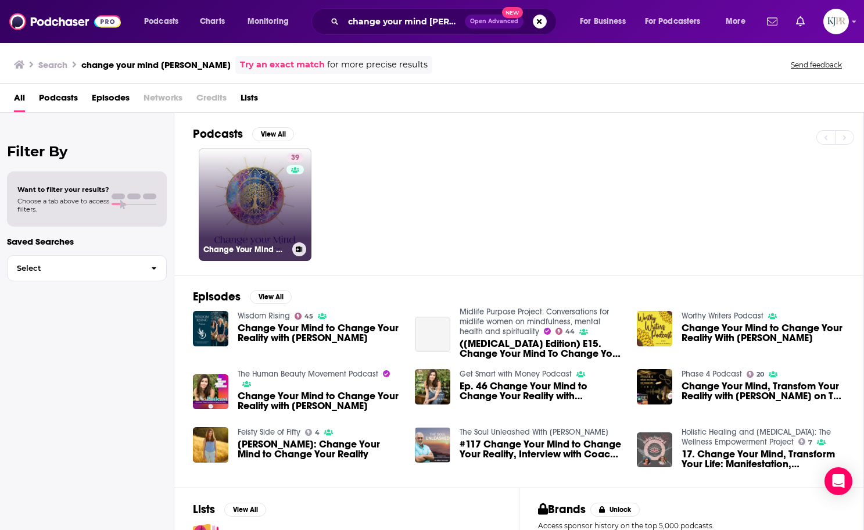
click at [267, 203] on link "39 Change Your Mind with [PERSON_NAME]" at bounding box center [255, 204] width 113 height 113
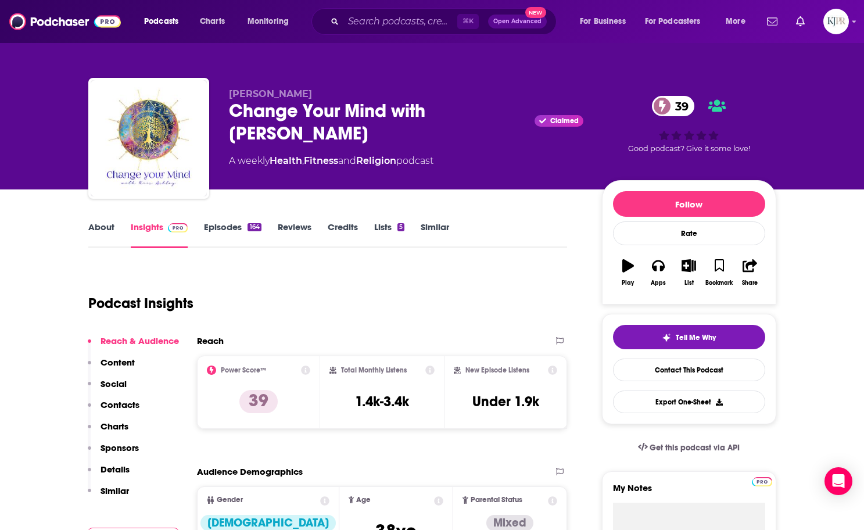
click at [227, 231] on link "Episodes 164" at bounding box center [232, 234] width 57 height 27
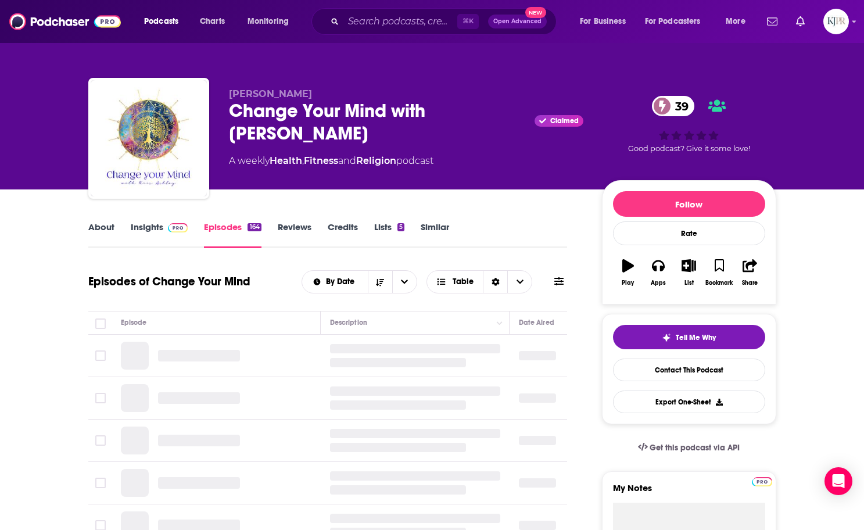
click at [561, 283] on icon at bounding box center [558, 281] width 9 height 9
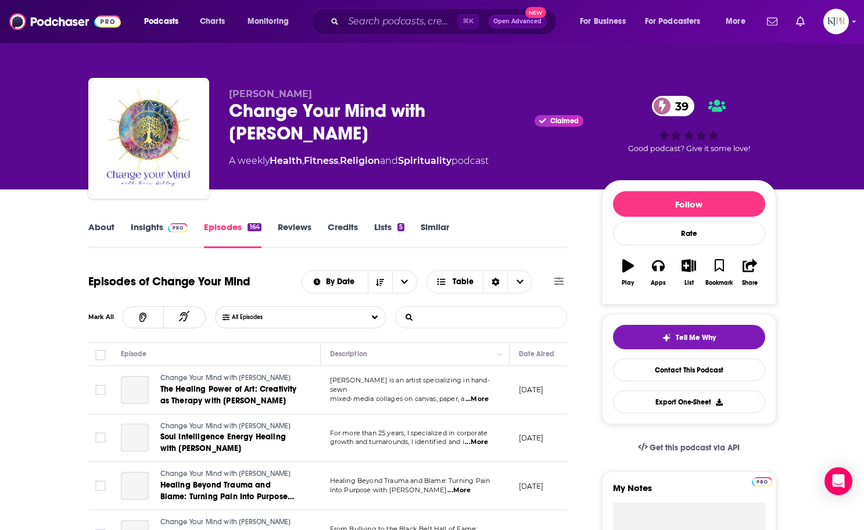
click at [485, 315] on input "List Search Input" at bounding box center [456, 317] width 121 height 21
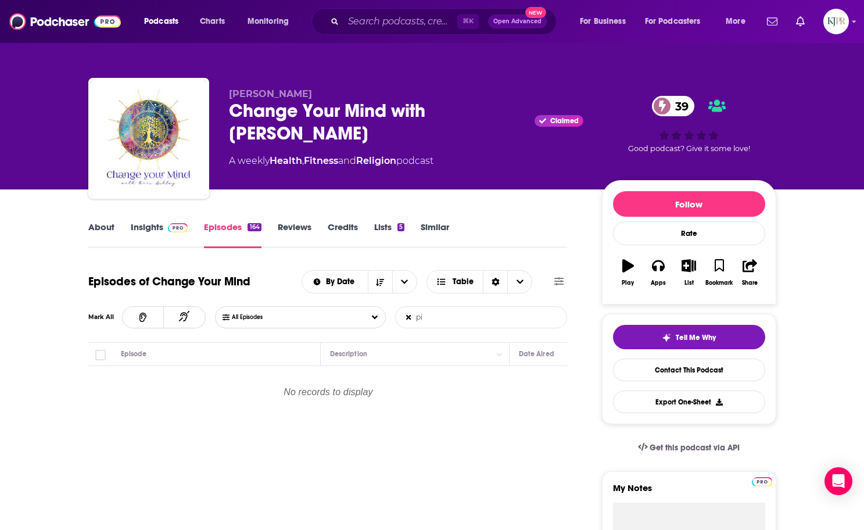
type input "p"
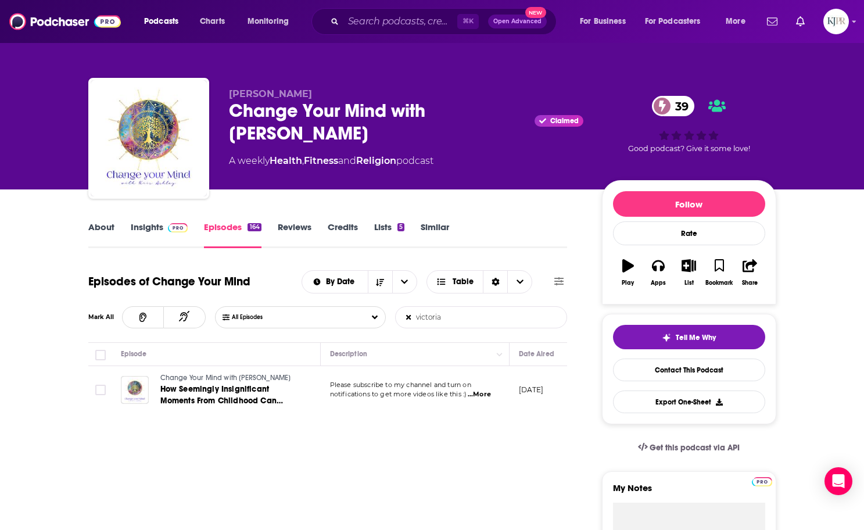
type input "victoria"
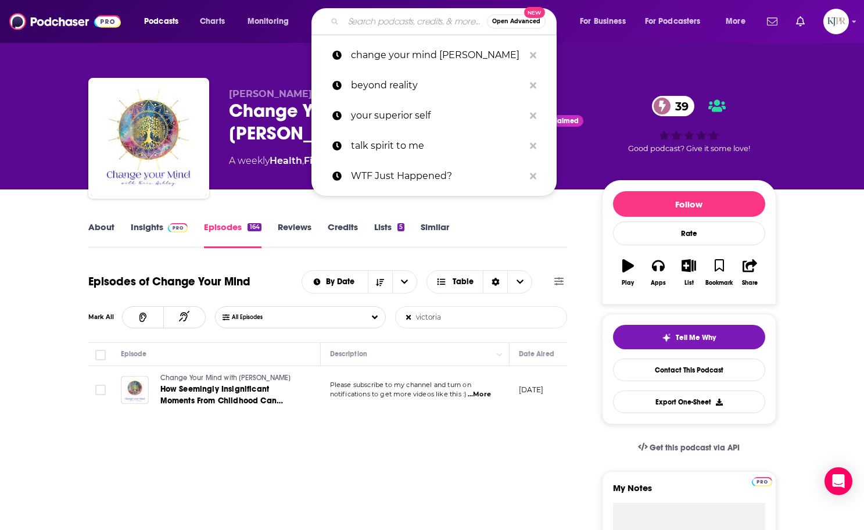
click at [386, 23] on input "Search podcasts, credits, & more..." at bounding box center [415, 21] width 144 height 19
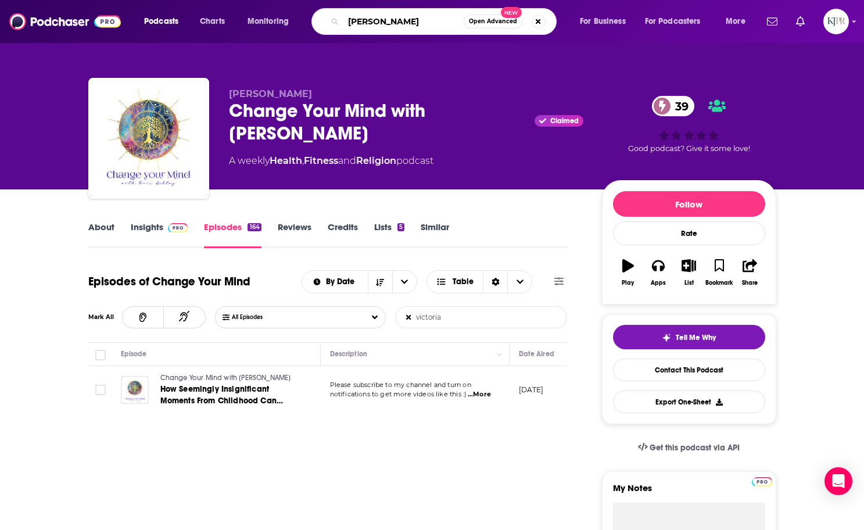
type input "allana pratt"
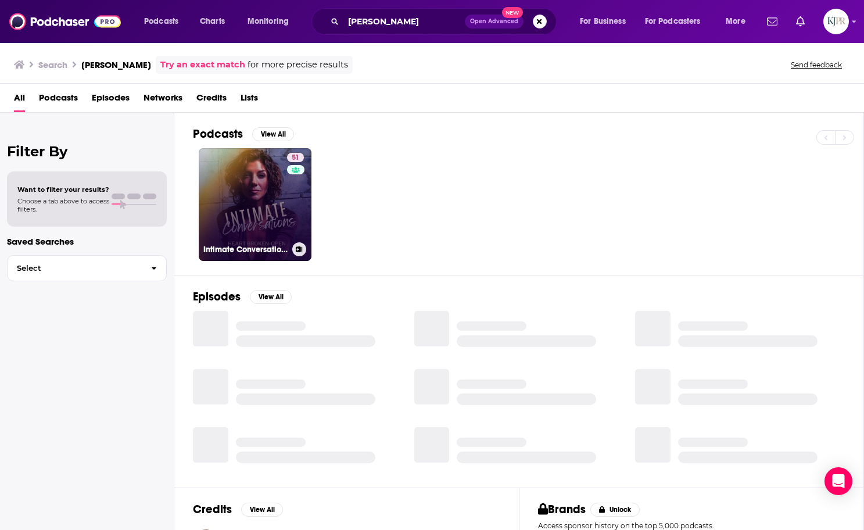
click at [274, 198] on link "51 Intimate Conversations" at bounding box center [255, 204] width 113 height 113
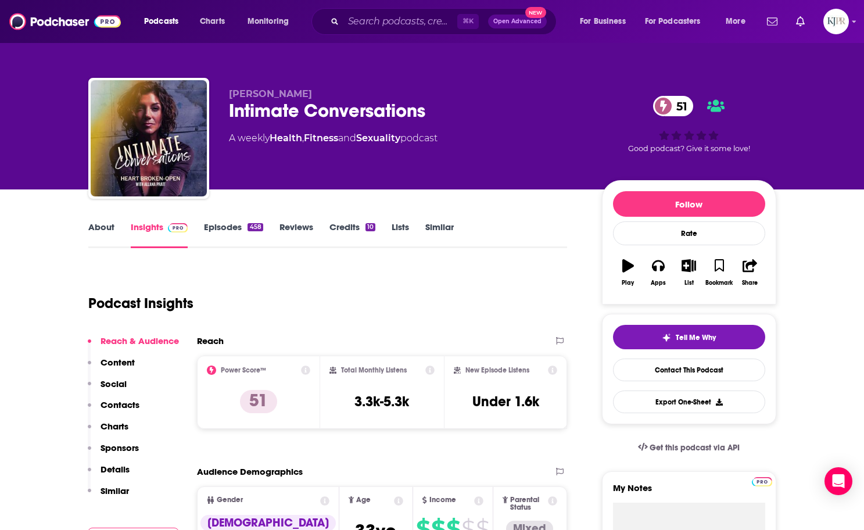
click at [223, 227] on link "Episodes 458" at bounding box center [233, 234] width 59 height 27
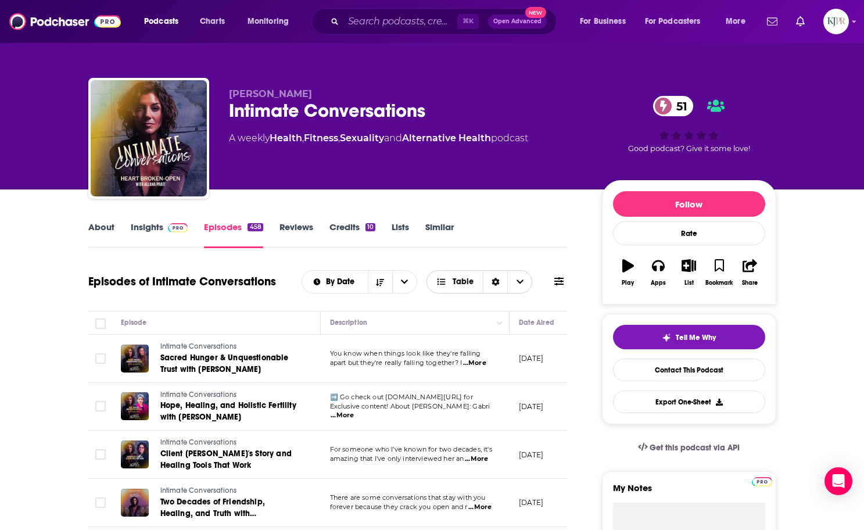
click at [521, 284] on icon "Choose View" at bounding box center [519, 282] width 7 height 8
click at [561, 272] on div "By Date Table Card Table" at bounding box center [435, 281] width 266 height 23
click at [561, 281] on icon at bounding box center [558, 281] width 9 height 8
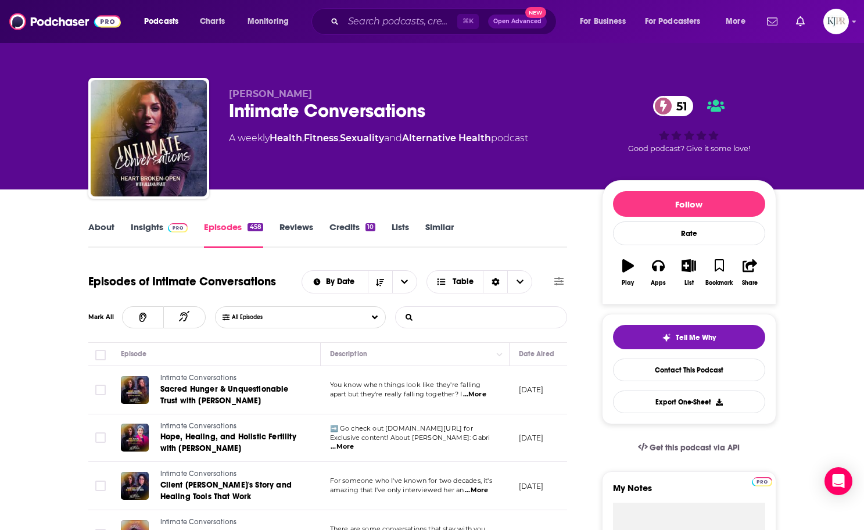
click at [490, 320] on input "List Search Input" at bounding box center [456, 317] width 121 height 21
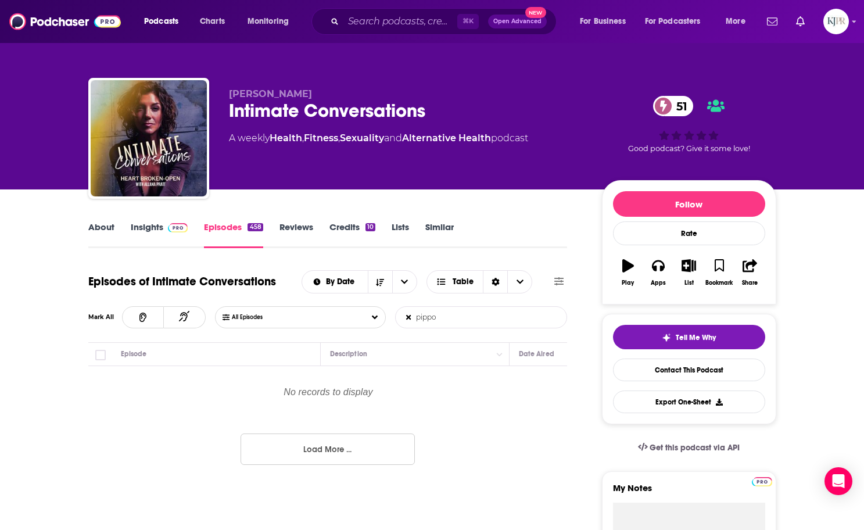
type input "pippo"
click at [462, 319] on input "pippo" at bounding box center [456, 317] width 121 height 21
